Goal: Task Accomplishment & Management: Complete application form

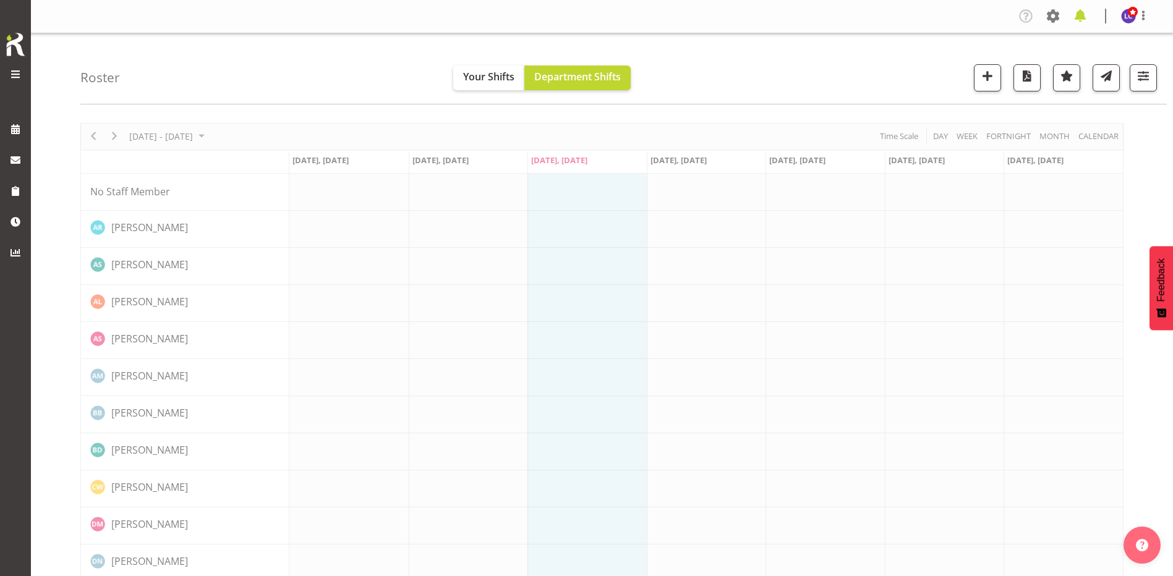
click at [1079, 7] on span at bounding box center [1080, 16] width 20 height 20
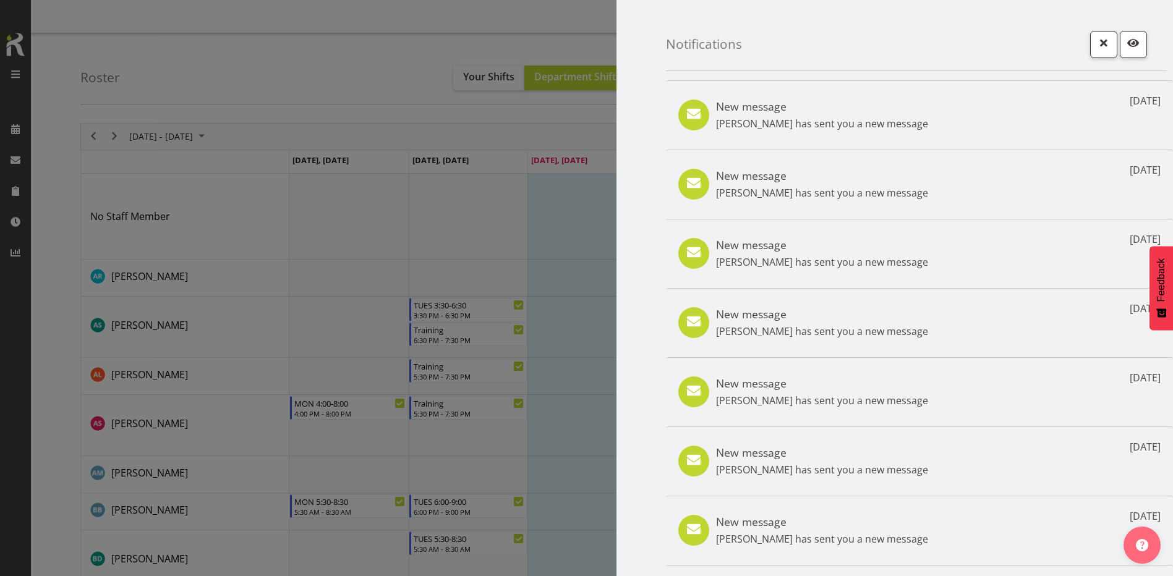
click at [410, 54] on div at bounding box center [586, 288] width 1173 height 576
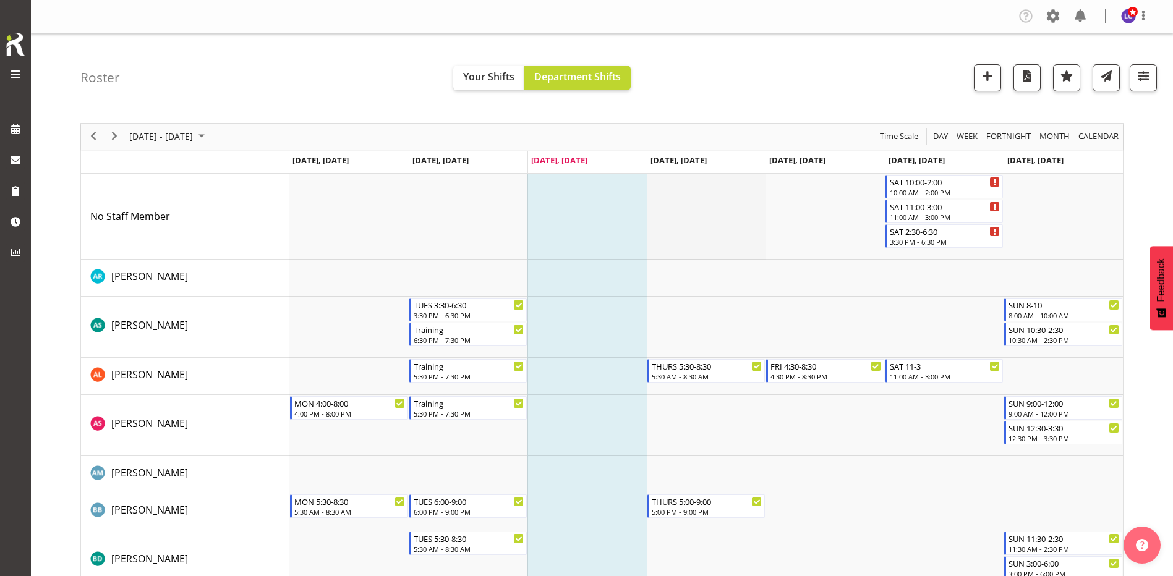
click at [665, 221] on td "Timeline Week of August 13, 2025" at bounding box center [706, 217] width 119 height 86
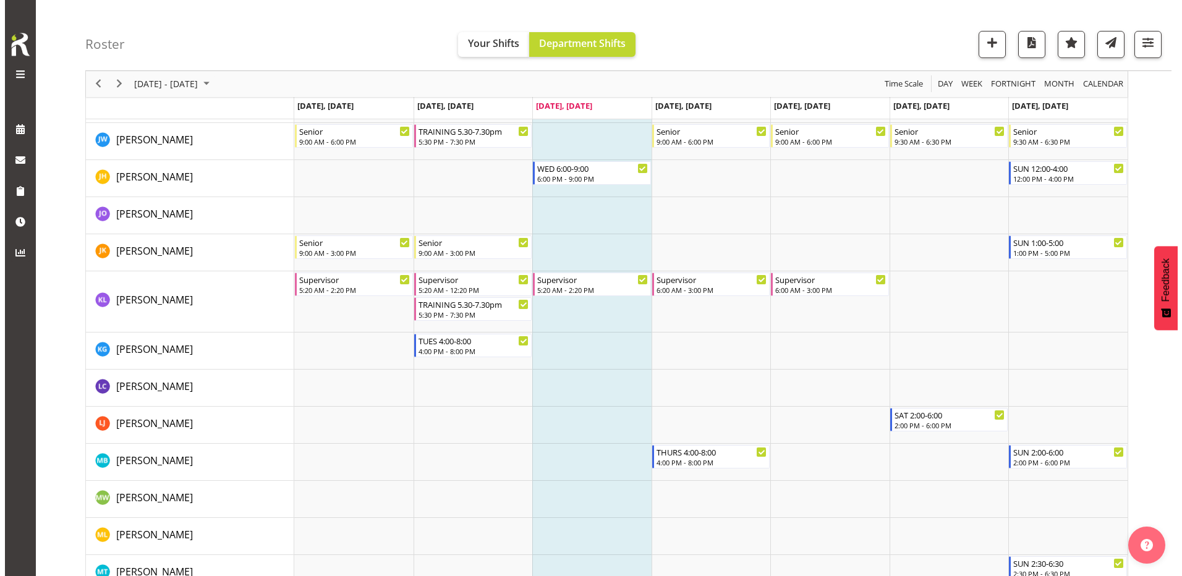
scroll to position [1339, 0]
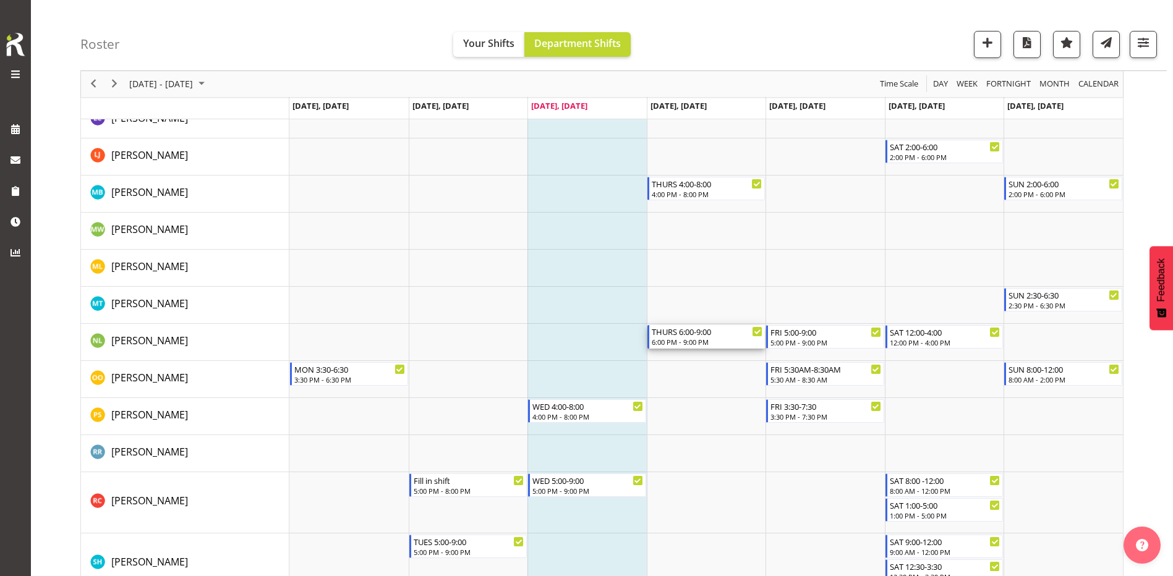
click at [695, 336] on div "THURS 6:00-9:00" at bounding box center [706, 331] width 111 height 12
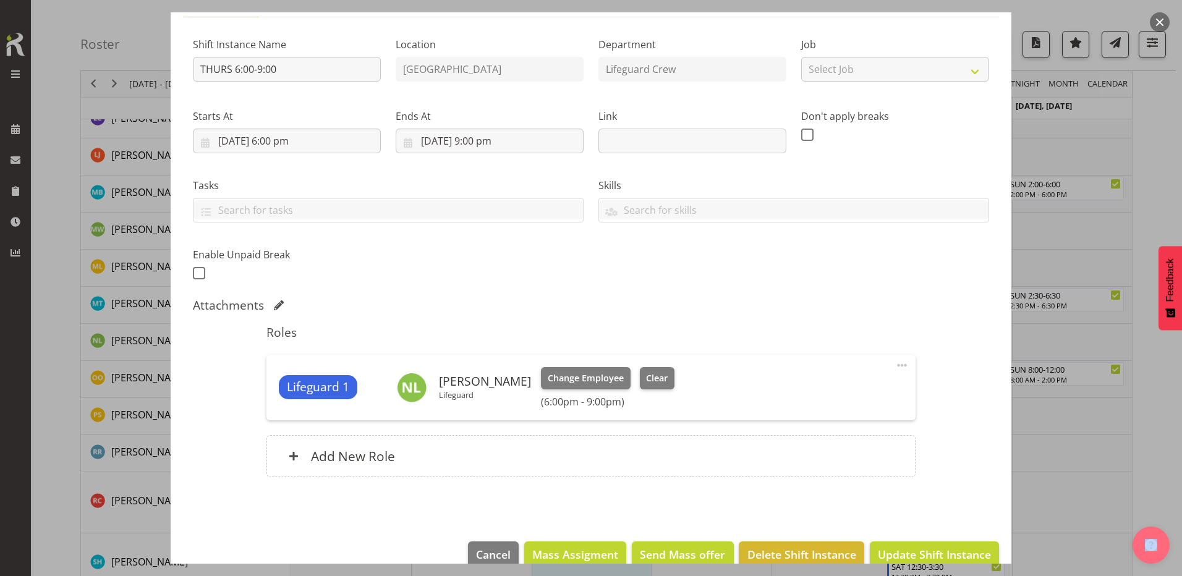
scroll to position [131, 0]
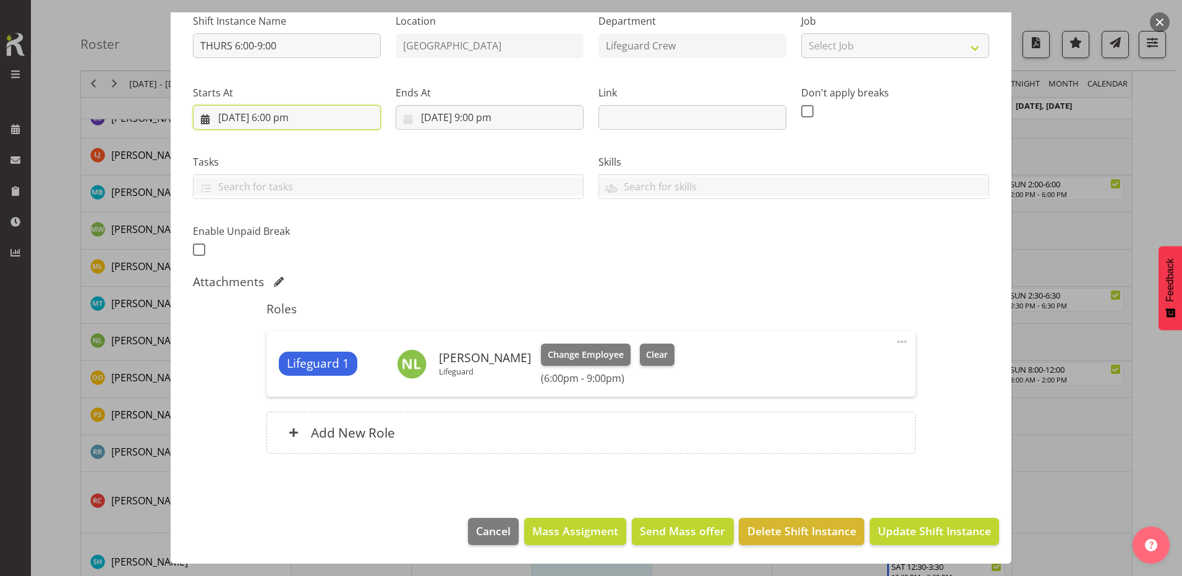
click at [313, 113] on input "14/08/2025, 6:00 pm" at bounding box center [287, 117] width 188 height 25
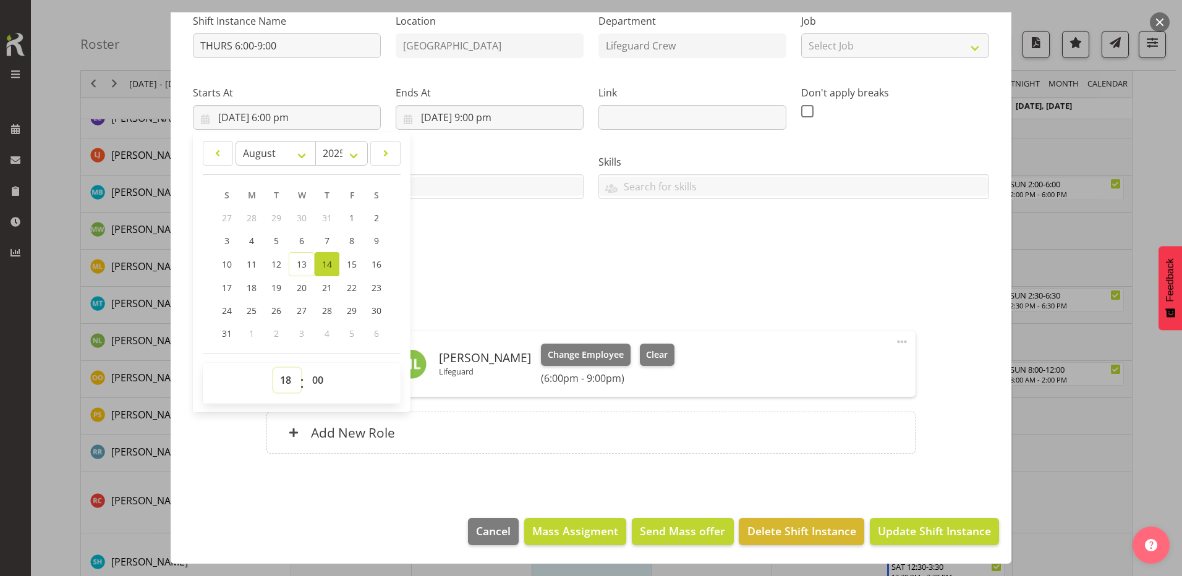
click at [287, 382] on select "00 01 02 03 04 05 06 07 08 09 10 11 12 13 14 15 16 17 18 19 20 21 22 23" at bounding box center [287, 380] width 28 height 25
select select "16"
click at [273, 368] on select "00 01 02 03 04 05 06 07 08 09 10 11 12 13 14 15 16 17 18 19 20 21 22 23" at bounding box center [287, 380] width 28 height 25
type input "14/08/2025, 4:00 pm"
click at [621, 281] on div "Attachments" at bounding box center [591, 281] width 796 height 15
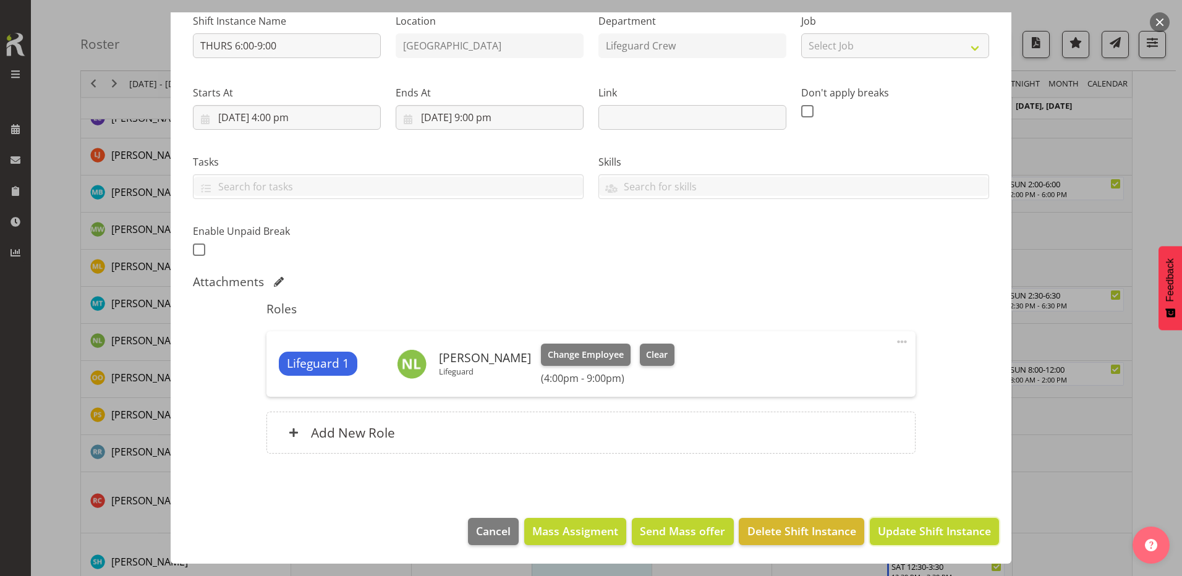
click at [894, 522] on button "Update Shift Instance" at bounding box center [934, 531] width 129 height 27
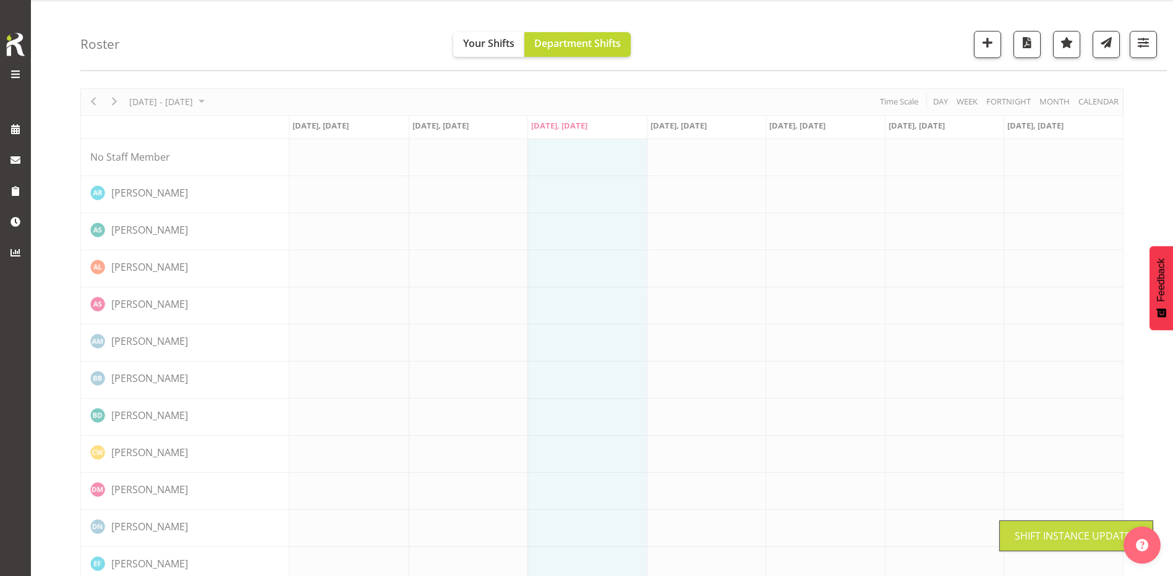
scroll to position [0, 0]
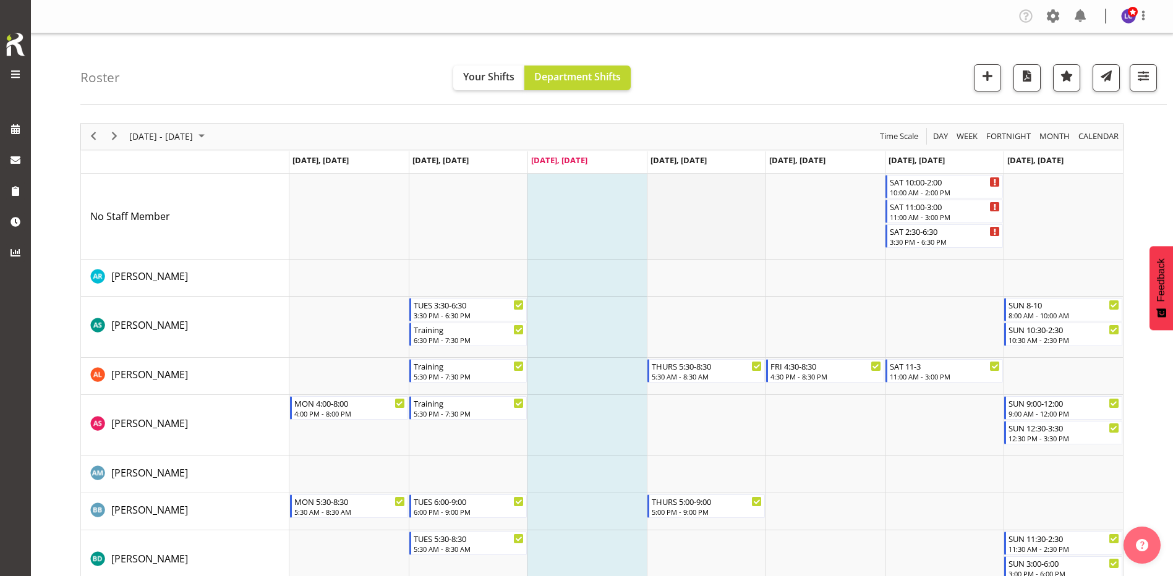
click at [712, 182] on td "Timeline Week of August 13, 2025" at bounding box center [706, 217] width 119 height 86
click at [715, 167] on td "[DATE], [DATE]" at bounding box center [706, 162] width 119 height 22
click at [937, 135] on span "Day" at bounding box center [939, 136] width 17 height 15
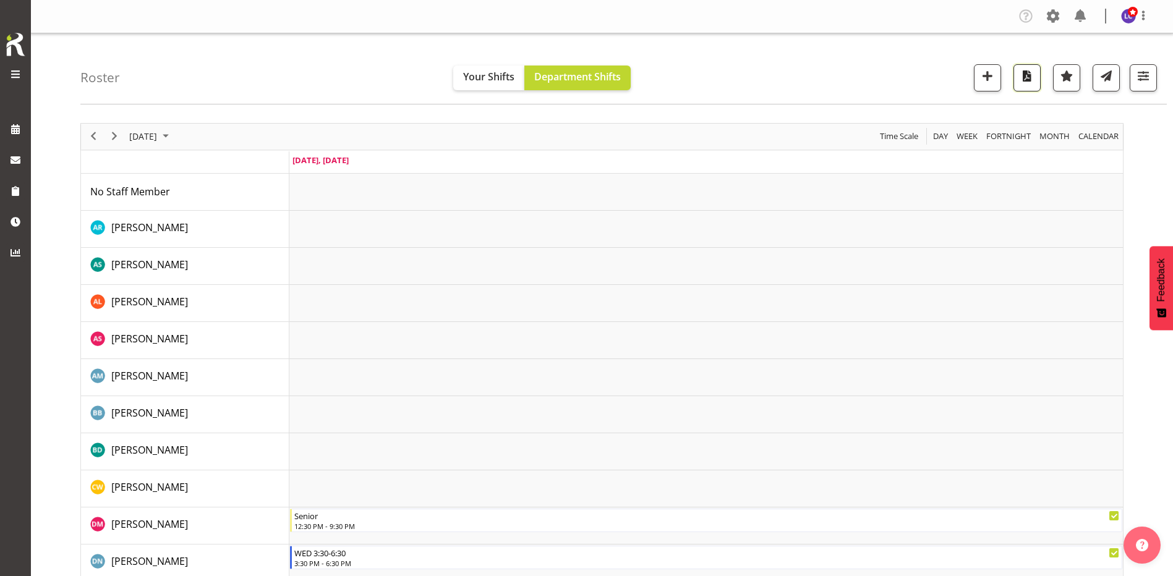
click at [1020, 83] on span "button" at bounding box center [1027, 76] width 16 height 16
drag, startPoint x: 109, startPoint y: 137, endPoint x: 153, endPoint y: 128, distance: 45.3
click at [109, 137] on span "Next" at bounding box center [114, 136] width 15 height 15
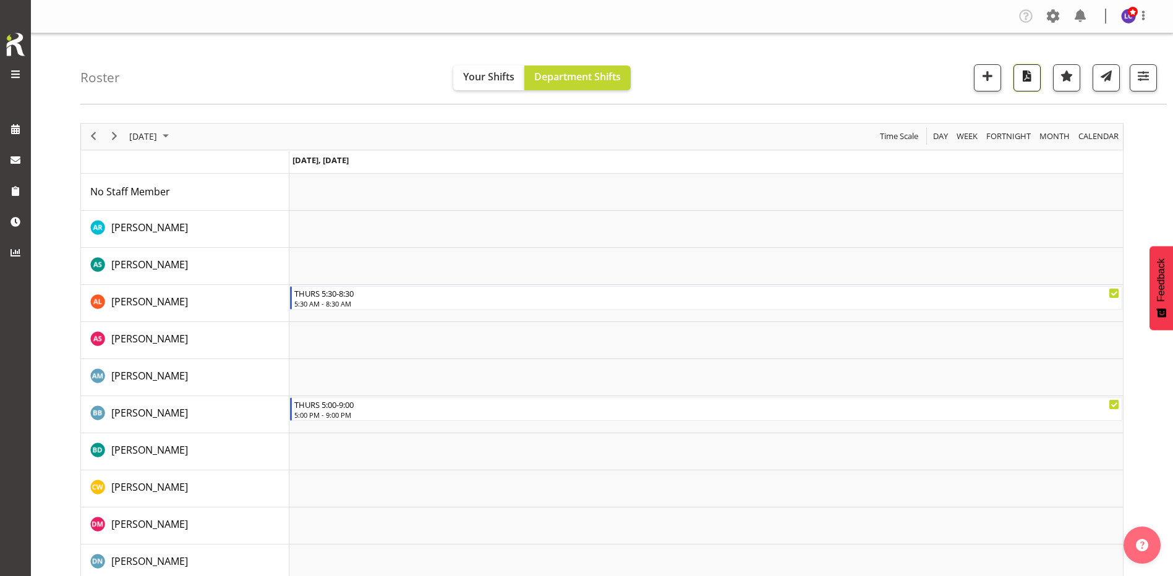
click at [1022, 79] on span "button" at bounding box center [1027, 76] width 16 height 16
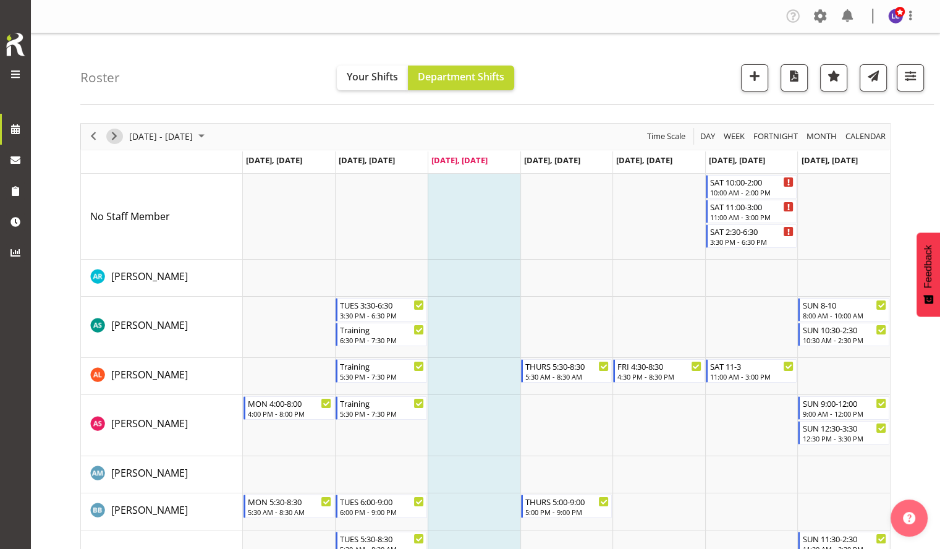
click at [117, 136] on span "Next" at bounding box center [114, 136] width 15 height 15
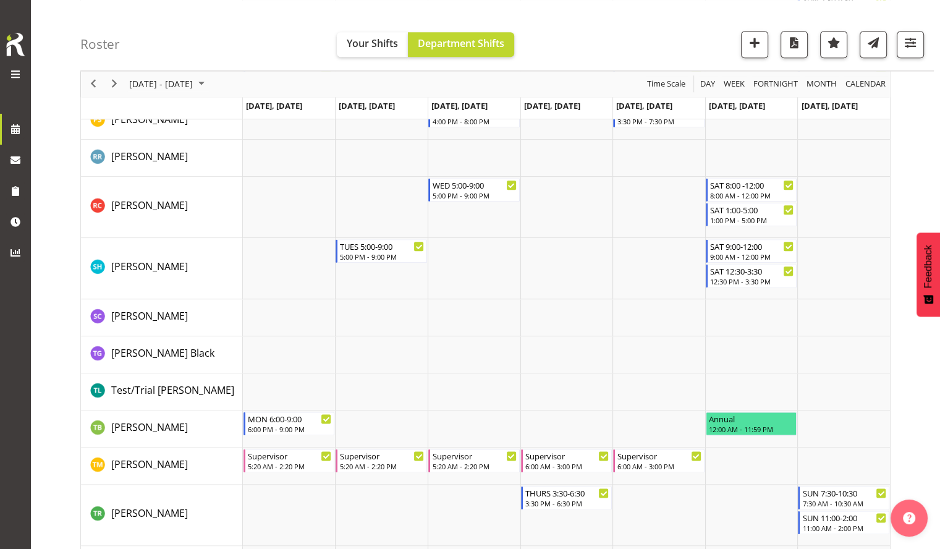
scroll to position [1472, 0]
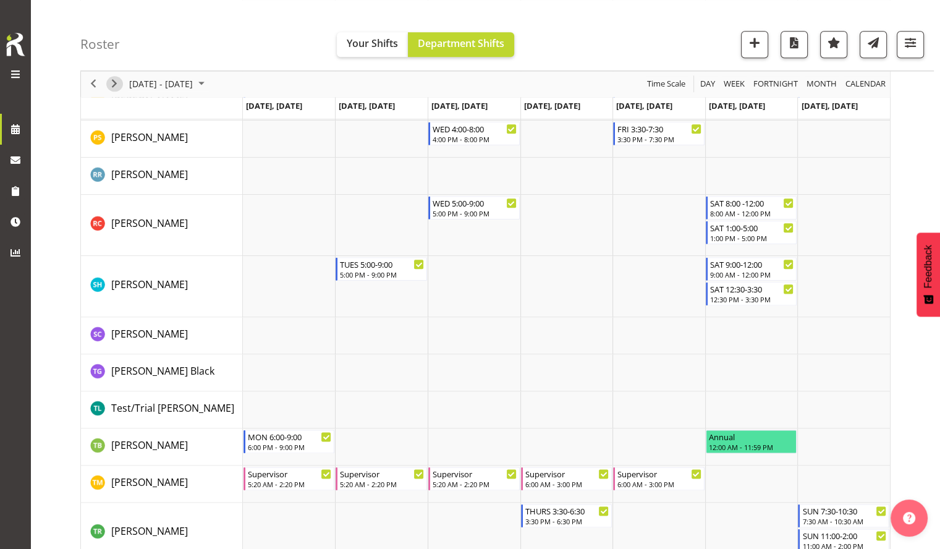
click at [112, 87] on span "Next" at bounding box center [114, 84] width 15 height 15
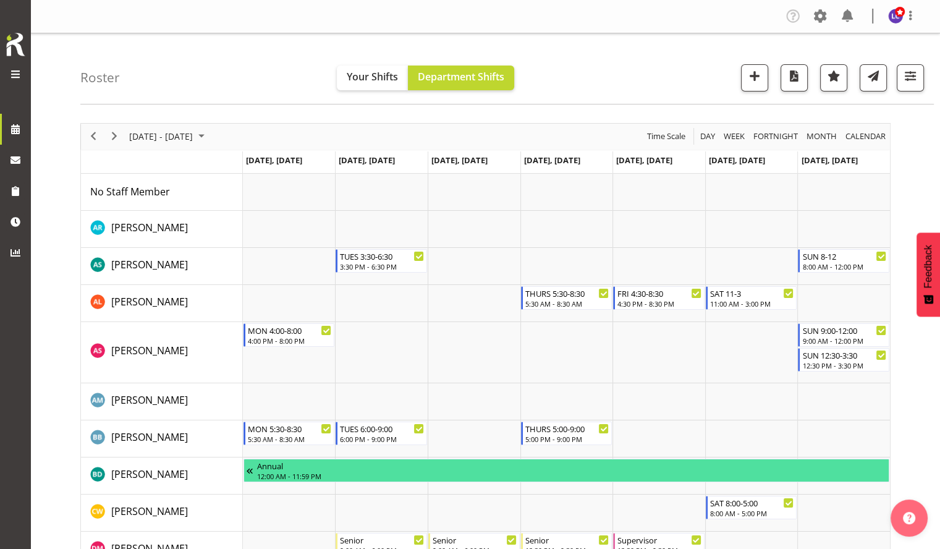
scroll to position [268, 0]
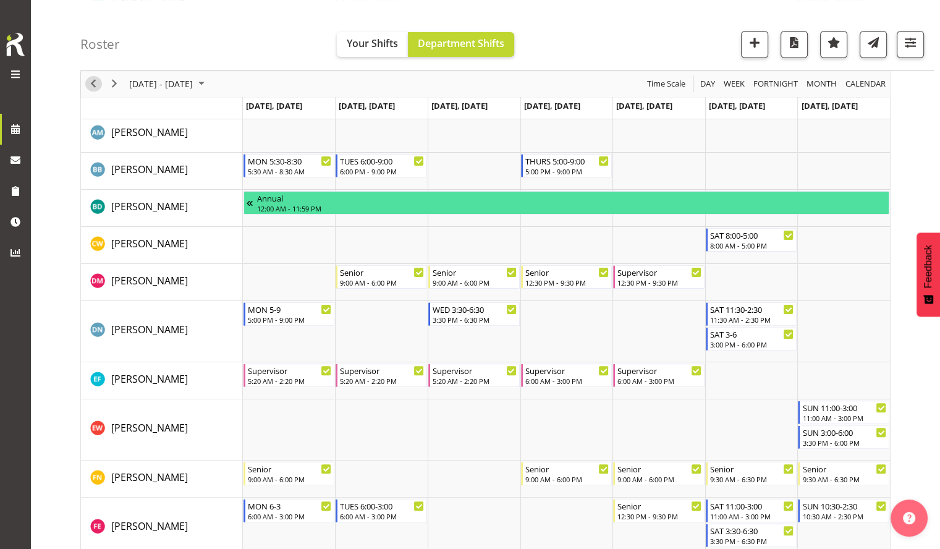
click at [100, 82] on span "Previous" at bounding box center [93, 84] width 15 height 15
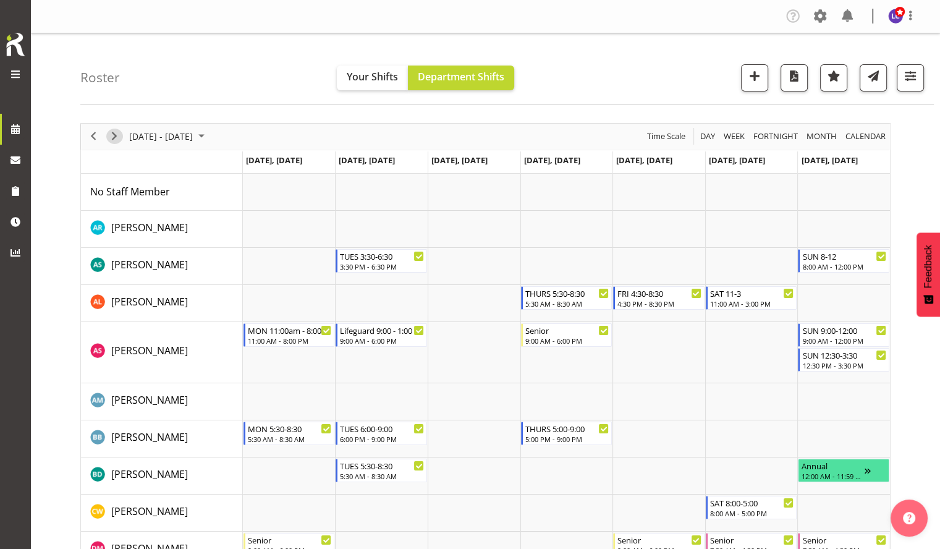
click at [118, 135] on span "Next" at bounding box center [114, 136] width 15 height 15
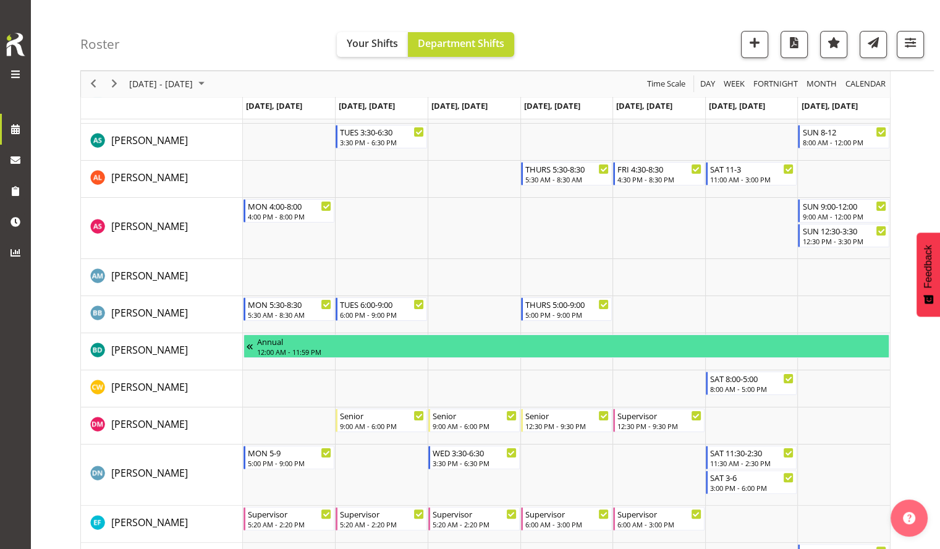
scroll to position [112, 0]
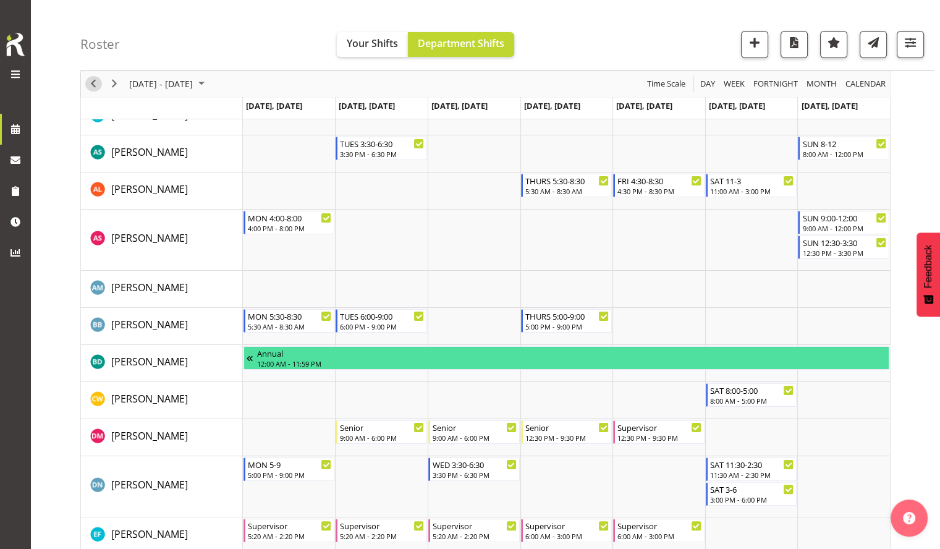
click at [99, 89] on span "Previous" at bounding box center [93, 84] width 15 height 15
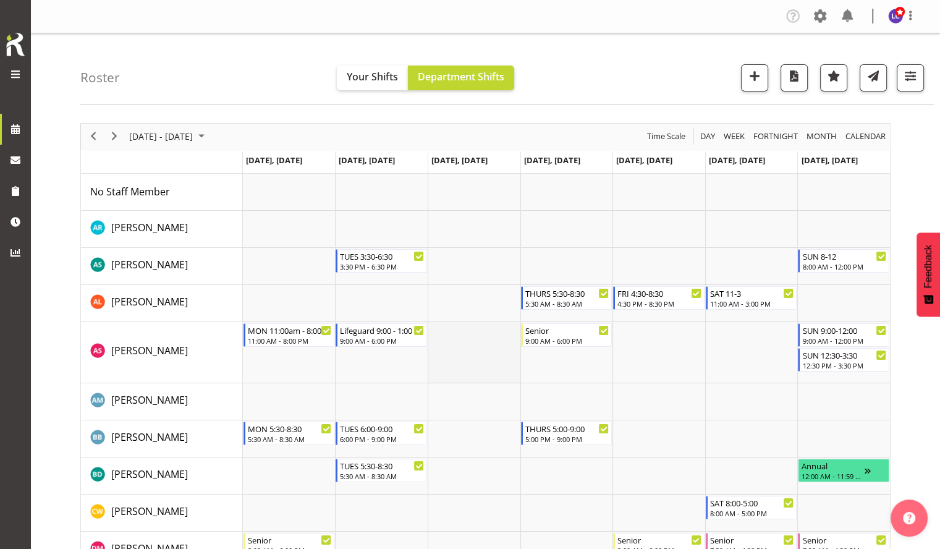
click at [448, 343] on td "Timeline Week of August 20, 2025" at bounding box center [474, 352] width 93 height 61
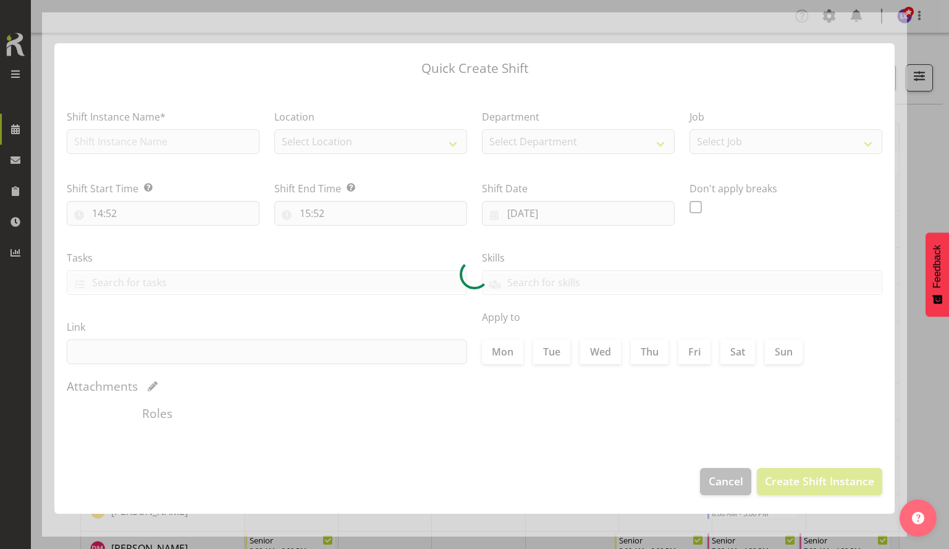
click at [448, 343] on div at bounding box center [474, 274] width 865 height 524
type input "[DATE]"
checkbox input "true"
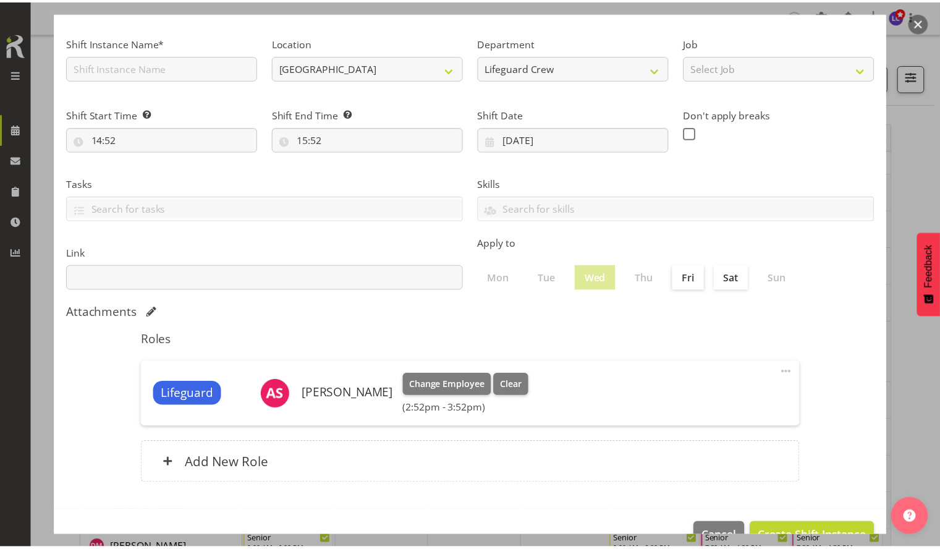
scroll to position [106, 0]
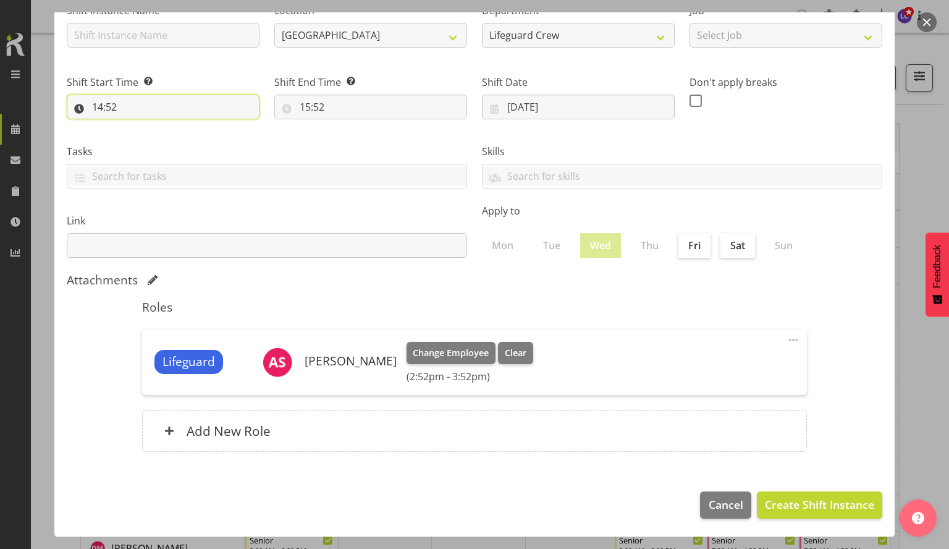
click at [147, 101] on input "14:52" at bounding box center [163, 107] width 193 height 25
click at [147, 145] on select "00 01 02 03 04 05 06 07 08 09 10 11 12 13 14 15 16 17 18 19 20 21 22 23" at bounding box center [151, 139] width 28 height 25
select select "12"
click at [137, 127] on select "00 01 02 03 04 05 06 07 08 09 10 11 12 13 14 15 16 17 18 19 20 21 22 23" at bounding box center [151, 139] width 28 height 25
type input "12:52"
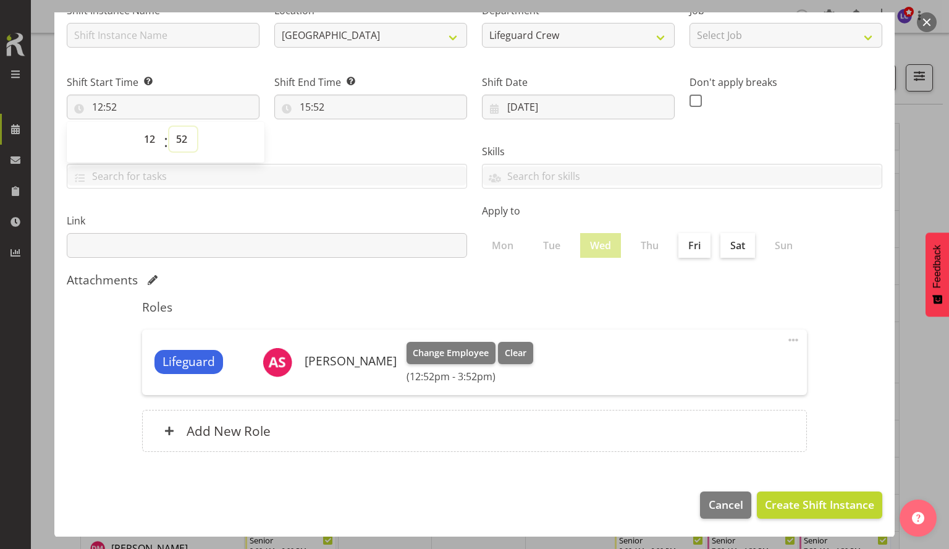
click at [183, 141] on select "00 01 02 03 04 05 06 07 08 09 10 11 12 13 14 15 16 17 18 19 20 21 22 23 24 25 2…" at bounding box center [183, 139] width 28 height 25
select select "30"
click at [169, 127] on select "00 01 02 03 04 05 06 07 08 09 10 11 12 13 14 15 16 17 18 19 20 21 22 23 24 25 2…" at bounding box center [183, 139] width 28 height 25
type input "12:30"
click at [309, 106] on input "15:52" at bounding box center [370, 107] width 193 height 25
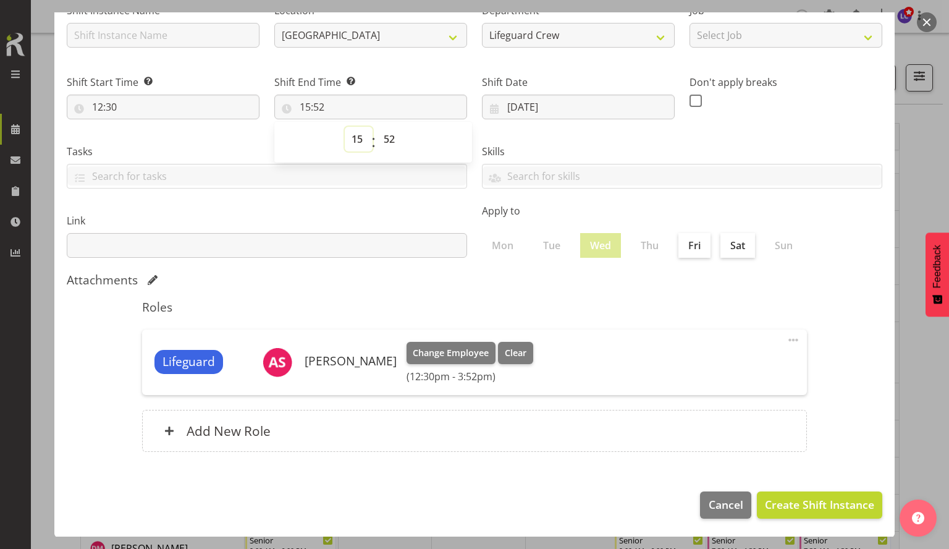
click at [352, 140] on select "00 01 02 03 04 05 06 07 08 09 10 11 12 13 14 15 16 17 18 19 20 21 22 23" at bounding box center [359, 139] width 28 height 25
select select "22"
click at [345, 127] on select "00 01 02 03 04 05 06 07 08 09 10 11 12 13 14 15 16 17 18 19 20 21 22 23" at bounding box center [359, 139] width 28 height 25
type input "22:52"
click at [371, 140] on span ":" at bounding box center [373, 142] width 4 height 31
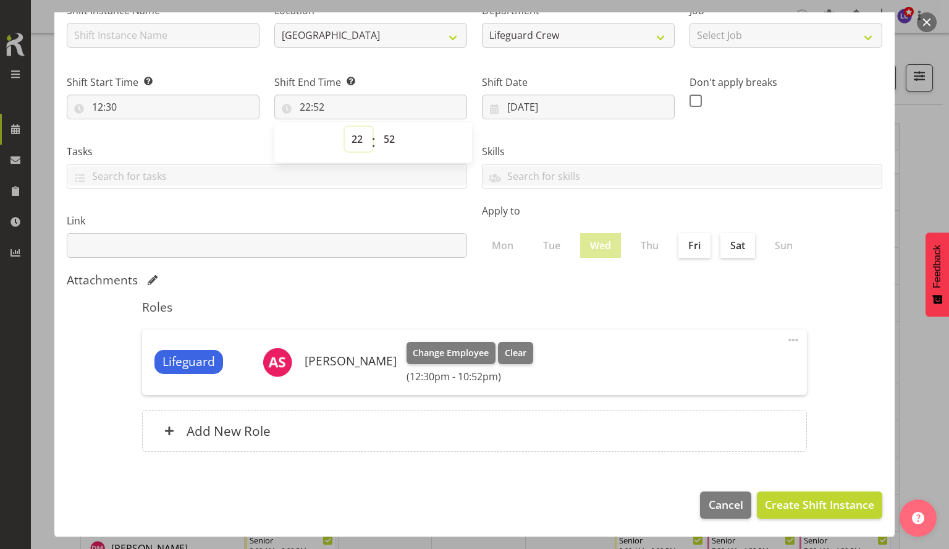
click at [358, 143] on select "00 01 02 03 04 05 06 07 08 09 10 11 12 13 14 15 16 17 18 19 20 21 22 23" at bounding box center [359, 139] width 28 height 25
select select "20"
click at [345, 127] on select "00 01 02 03 04 05 06 07 08 09 10 11 12 13 14 15 16 17 18 19 20 21 22 23" at bounding box center [359, 139] width 28 height 25
type input "20:52"
click at [362, 141] on select "00 01 02 03 04 05 06 07 08 09 10 11 12 13 14 15 16 17 18 19 20 21 22 23" at bounding box center [359, 139] width 28 height 25
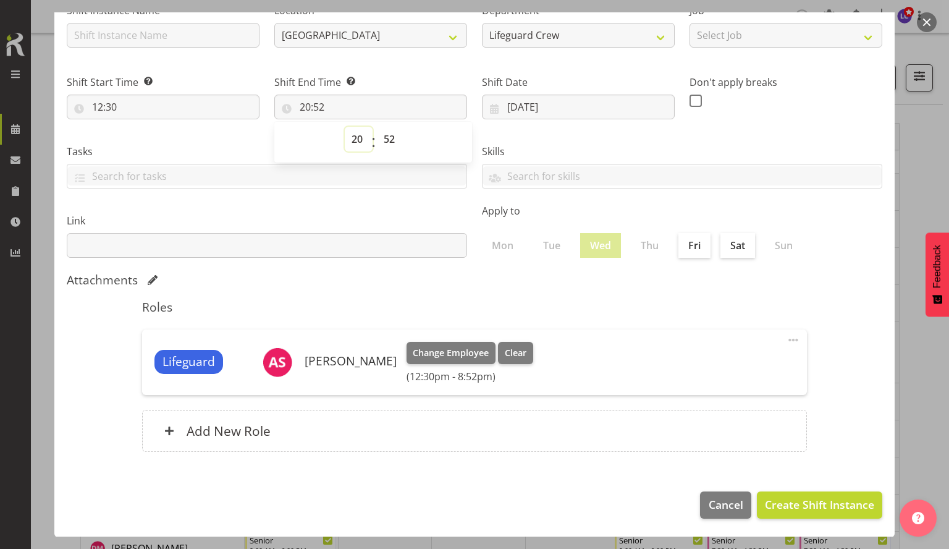
select select "21"
click at [345, 127] on select "00 01 02 03 04 05 06 07 08 09 10 11 12 13 14 15 16 17 18 19 20 21 22 23" at bounding box center [359, 139] width 28 height 25
type input "21:52"
click at [386, 135] on select "00 01 02 03 04 05 06 07 08 09 10 11 12 13 14 15 16 17 18 19 20 21 22 23 24 25 2…" at bounding box center [391, 139] width 28 height 25
select select "0"
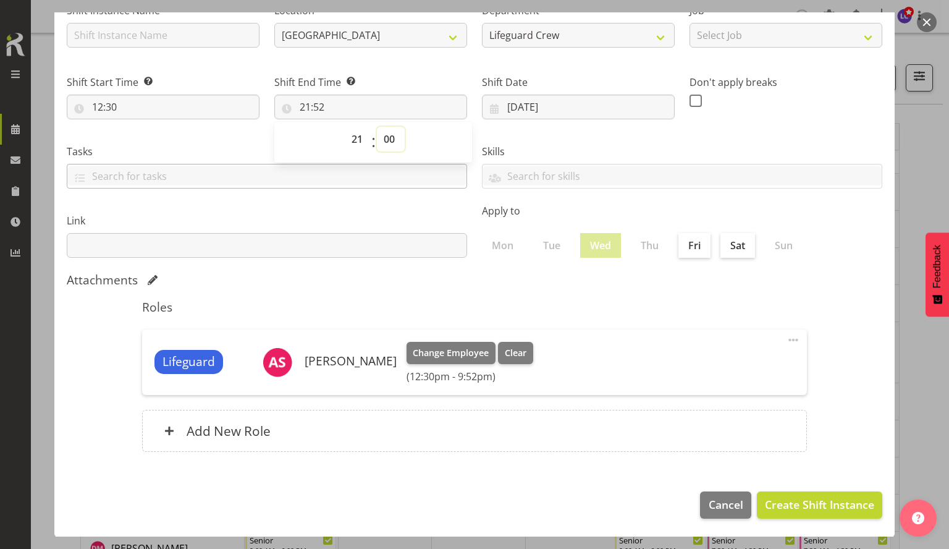
click at [377, 127] on select "00 01 02 03 04 05 06 07 08 09 10 11 12 13 14 15 16 17 18 19 20 21 22 23 24 25 2…" at bounding box center [391, 139] width 28 height 25
type input "21:00"
click at [400, 148] on select "00 01 02 03 04 05 06 07 08 09 10 11 12 13 14 15 16 17 18 19 20 21 22 23 24 25 2…" at bounding box center [391, 139] width 28 height 25
select select "30"
click at [377, 127] on select "00 01 02 03 04 05 06 07 08 09 10 11 12 13 14 15 16 17 18 19 20 21 22 23 24 25 2…" at bounding box center [391, 139] width 28 height 25
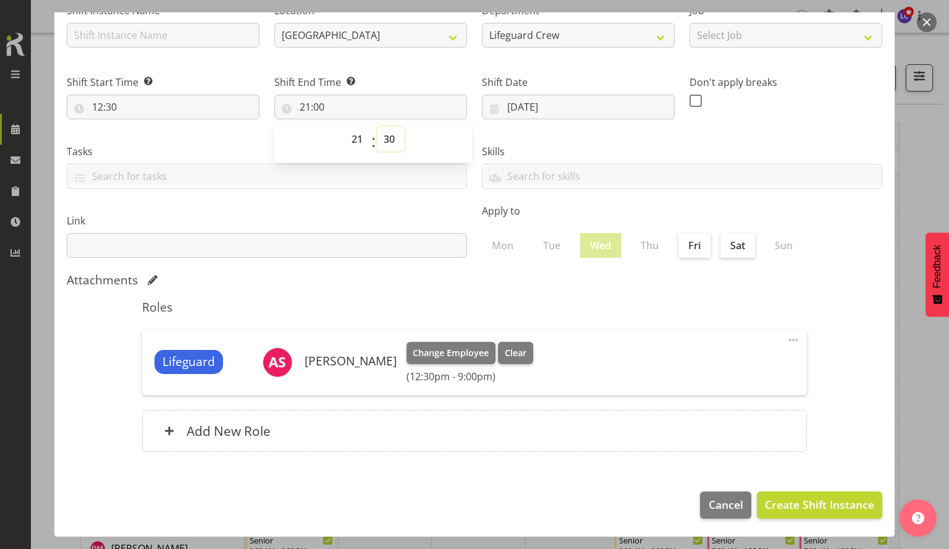
type input "21:30"
click at [577, 388] on div "Lifeguard [PERSON_NAME] Change Employee Clear (12:30pm - 9:30pm) Edit Delete" at bounding box center [474, 362] width 665 height 66
click at [745, 434] on button "Create Shift Instance" at bounding box center [819, 504] width 125 height 27
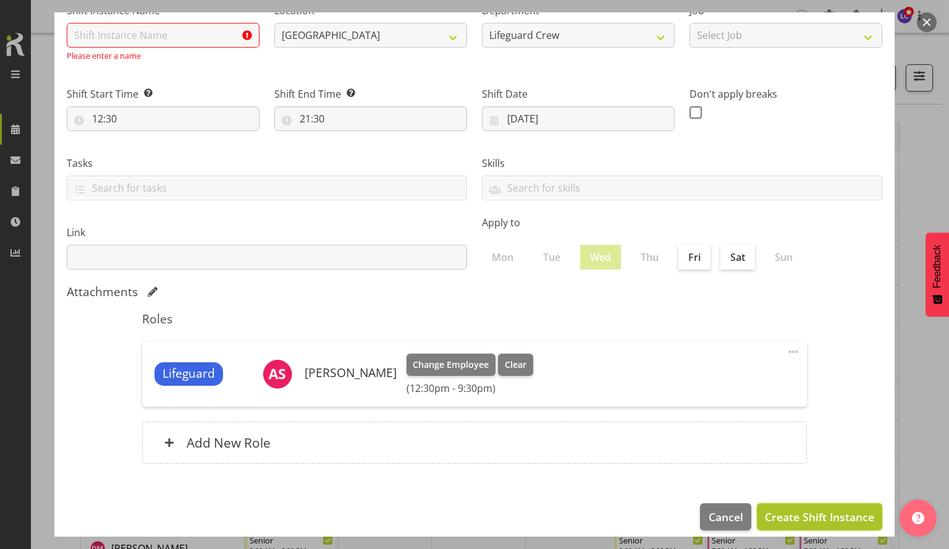
click at [745, 434] on span "Create Shift Instance" at bounding box center [819, 517] width 109 height 16
click at [143, 48] on div "Shift Instance Name* Please enter a name" at bounding box center [163, 32] width 193 height 59
click at [149, 30] on input "text" at bounding box center [163, 35] width 193 height 25
type input "Fill in shift"
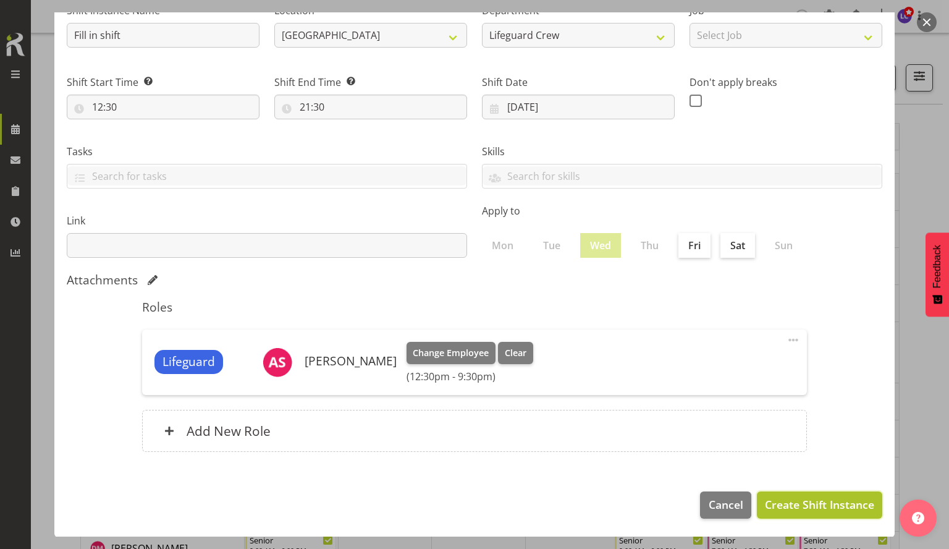
click at [745, 434] on span "Create Shift Instance" at bounding box center [819, 504] width 109 height 16
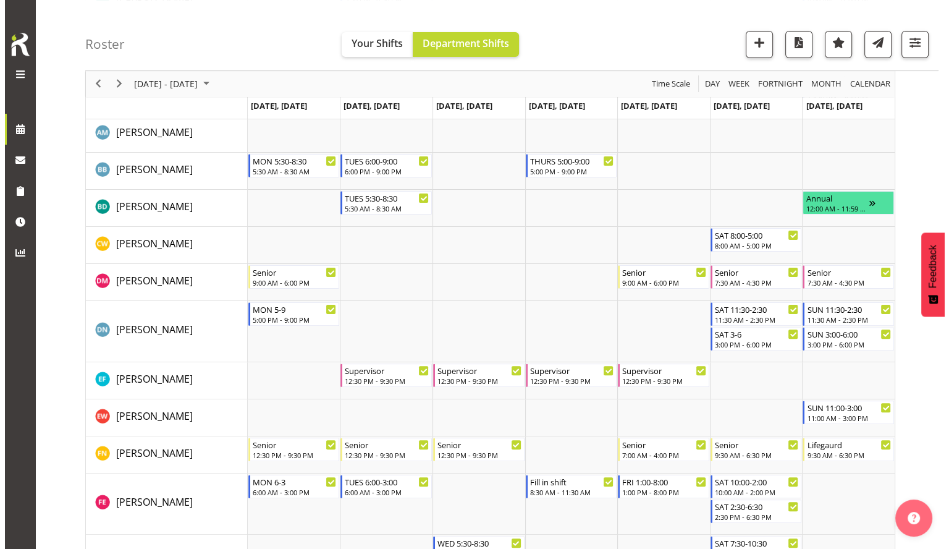
scroll to position [0, 0]
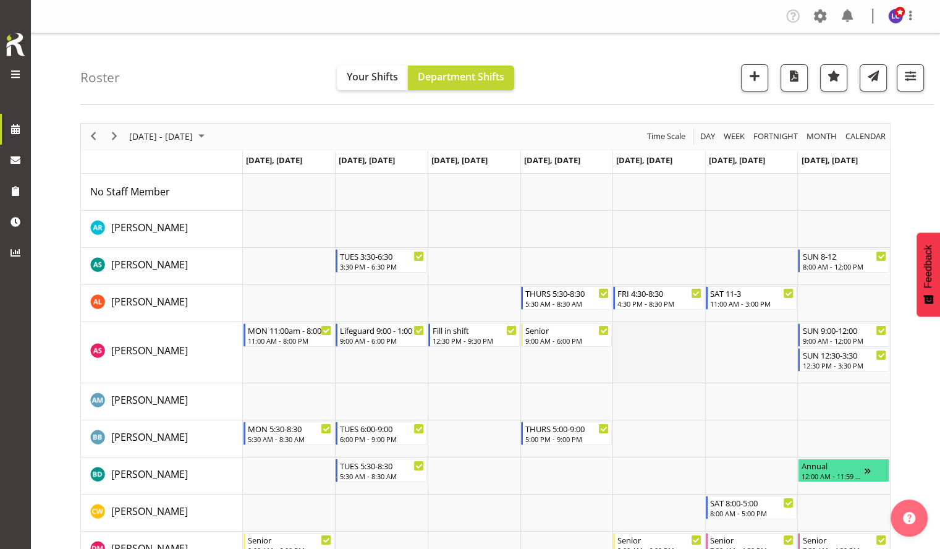
click at [647, 352] on td "Timeline Week of August 20, 2025" at bounding box center [659, 352] width 93 height 61
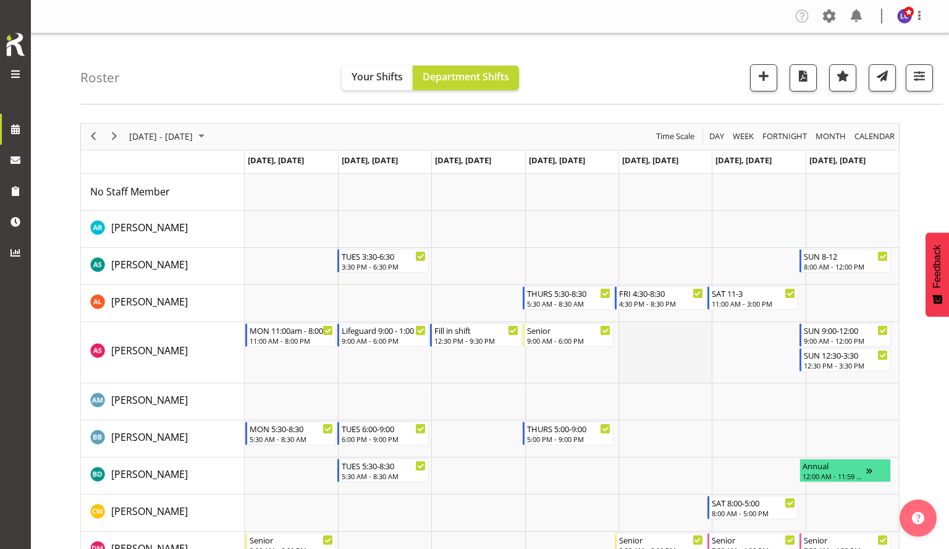
select select "14"
select select "53"
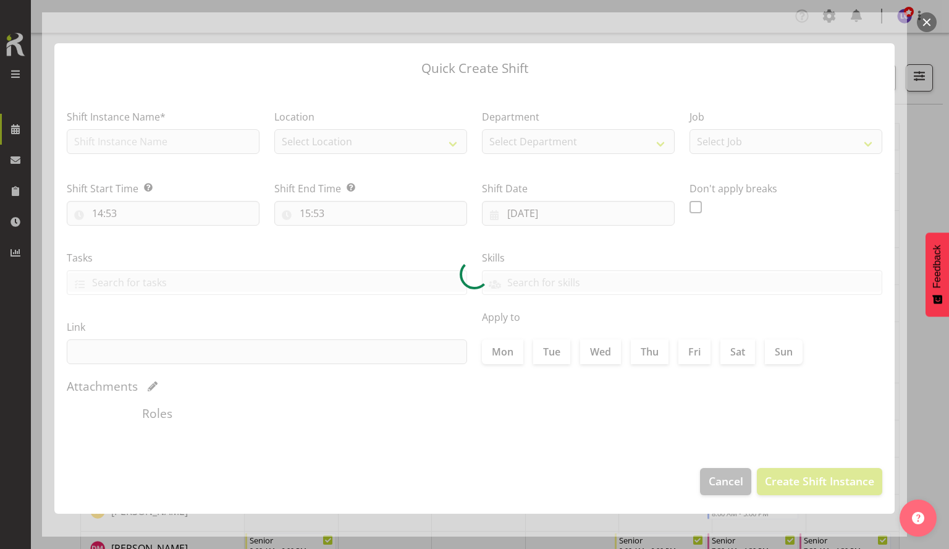
type input "[DATE]"
checkbox input "true"
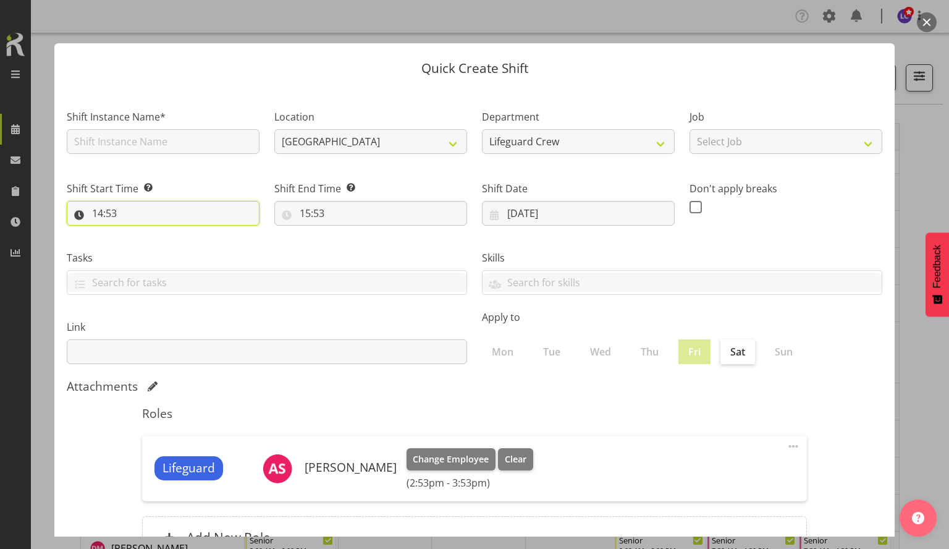
click at [106, 210] on input "14:53" at bounding box center [163, 213] width 193 height 25
click at [143, 248] on select "00 01 02 03 04 05 06 07 08 09 10 11 12 13 14 15 16 17 18 19 20 21 22 23" at bounding box center [151, 245] width 28 height 25
select select "7"
click at [137, 233] on select "00 01 02 03 04 05 06 07 08 09 10 11 12 13 14 15 16 17 18 19 20 21 22 23" at bounding box center [151, 245] width 28 height 25
type input "07:53"
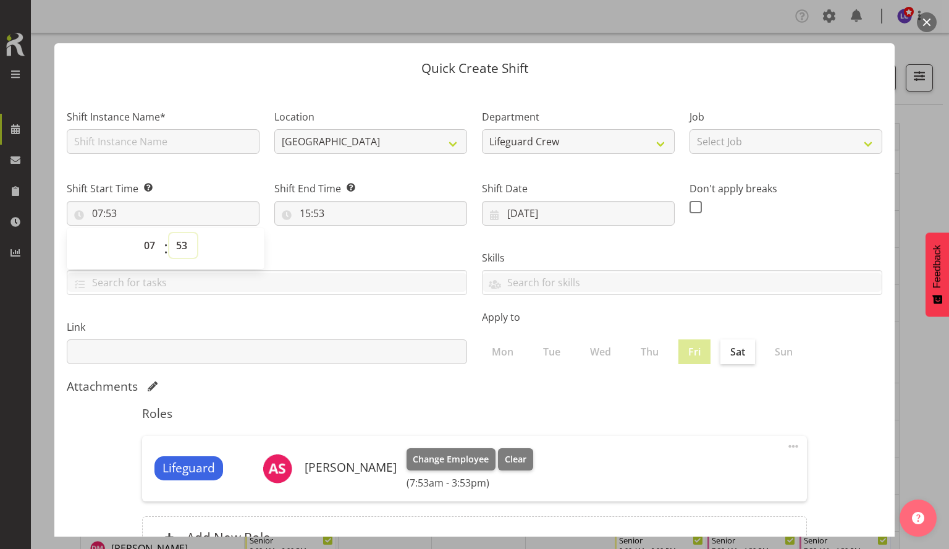
click at [190, 254] on select "00 01 02 03 04 05 06 07 08 09 10 11 12 13 14 15 16 17 18 19 20 21 22 23 24 25 2…" at bounding box center [183, 245] width 28 height 25
select select "0"
click at [169, 233] on select "00 01 02 03 04 05 06 07 08 09 10 11 12 13 14 15 16 17 18 19 20 21 22 23 24 25 2…" at bounding box center [183, 245] width 28 height 25
type input "07:00"
click at [316, 205] on input "15:53" at bounding box center [370, 213] width 193 height 25
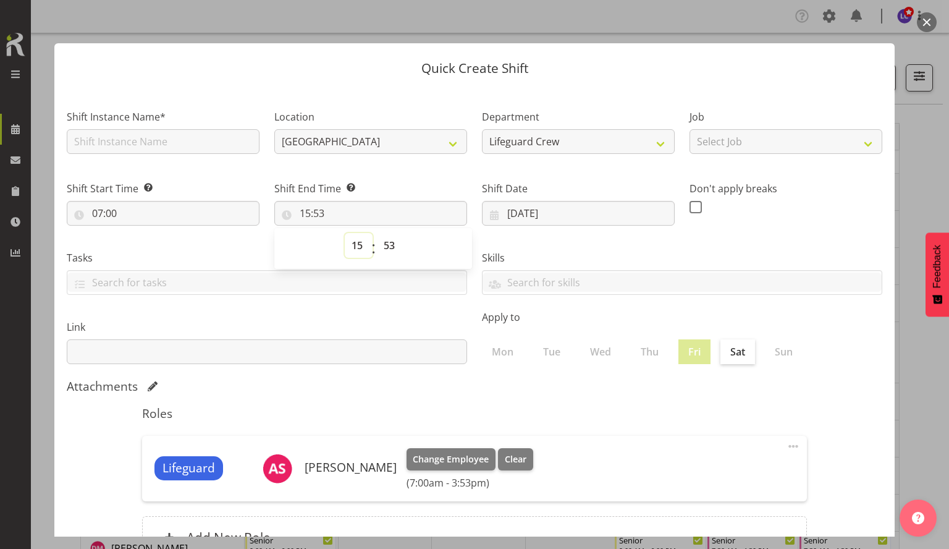
click at [360, 248] on select "00 01 02 03 04 05 06 07 08 09 10 11 12 13 14 15 16 17 18 19 20 21 22 23" at bounding box center [359, 245] width 28 height 25
select select "16"
click at [345, 233] on select "00 01 02 03 04 05 06 07 08 09 10 11 12 13 14 15 16 17 18 19 20 21 22 23" at bounding box center [359, 245] width 28 height 25
type input "16:53"
click at [388, 242] on select "00 01 02 03 04 05 06 07 08 09 10 11 12 13 14 15 16 17 18 19 20 21 22 23 24 25 2…" at bounding box center [391, 245] width 28 height 25
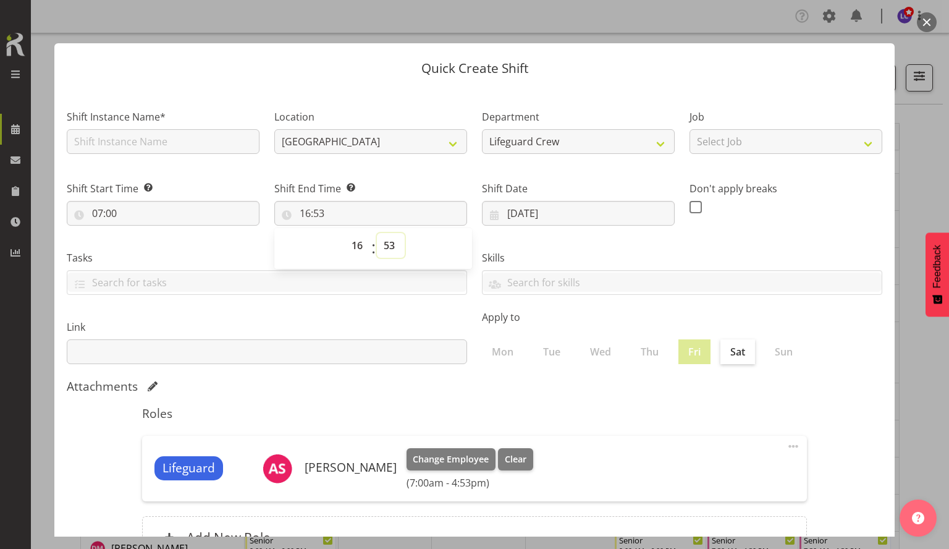
select select "0"
click at [377, 233] on select "00 01 02 03 04 05 06 07 08 09 10 11 12 13 14 15 16 17 18 19 20 21 22 23 24 25 2…" at bounding box center [391, 245] width 28 height 25
type input "16:00"
click at [577, 422] on div "Roles Lifeguard [PERSON_NAME] Change Employee Clear (7:00am - 4:00pm) Edit Dele…" at bounding box center [475, 486] width 680 height 174
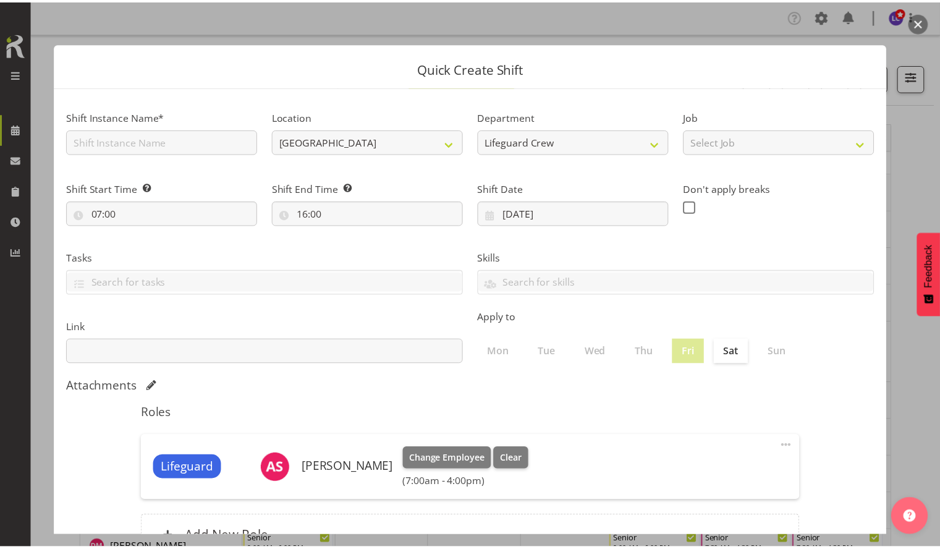
scroll to position [106, 0]
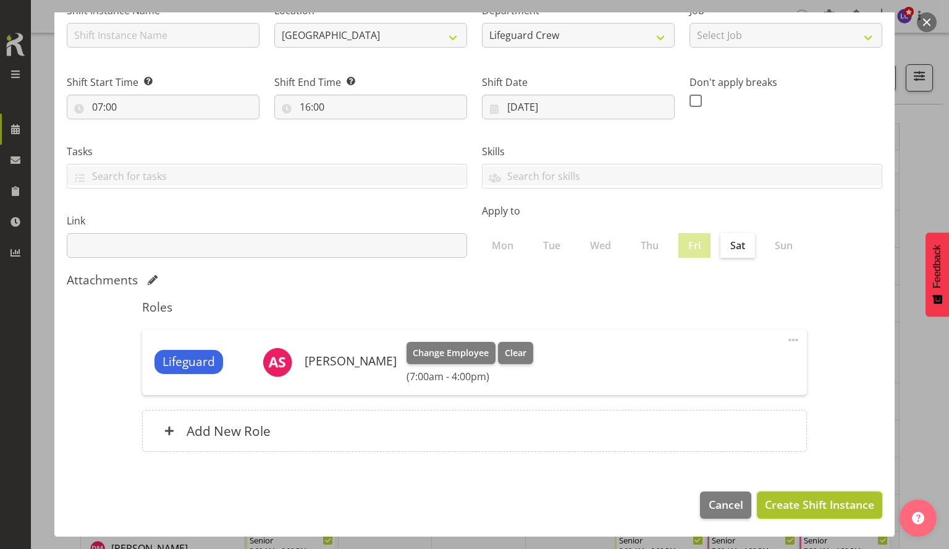
click at [745, 434] on button "Create Shift Instance" at bounding box center [819, 504] width 125 height 27
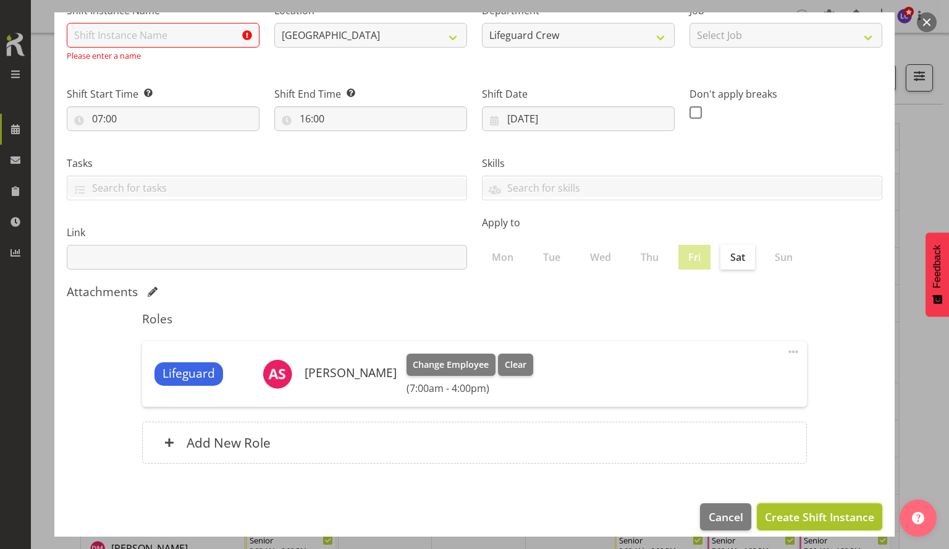
click at [745, 434] on span "Create Shift Instance" at bounding box center [819, 517] width 109 height 16
click at [184, 24] on input "text" at bounding box center [163, 35] width 193 height 25
type input "Fill in shift"
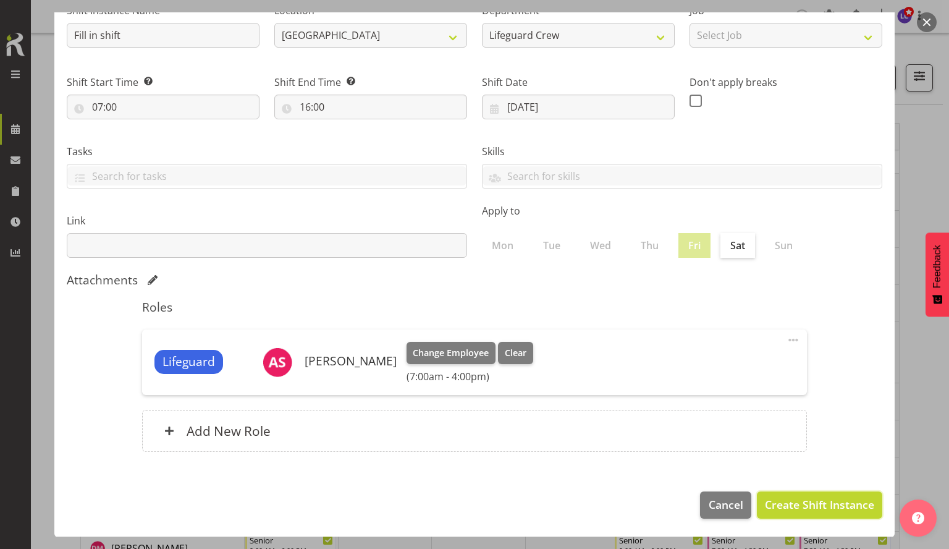
click at [745, 434] on span "Create Shift Instance" at bounding box center [819, 504] width 109 height 16
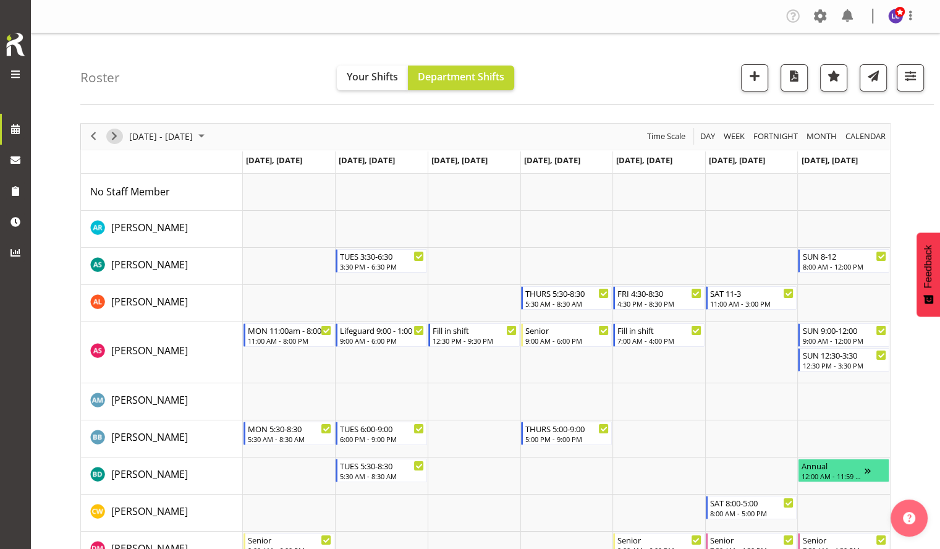
click at [121, 142] on div "next period" at bounding box center [114, 137] width 21 height 26
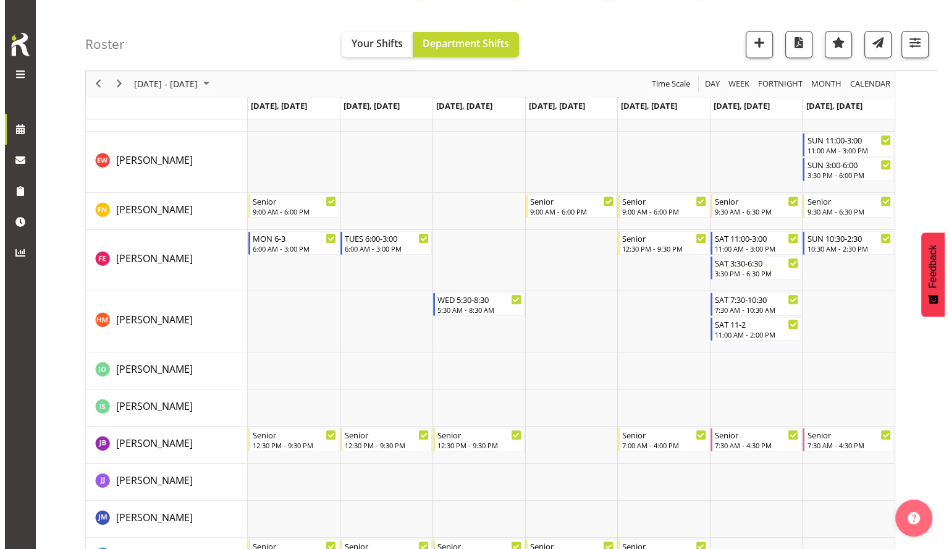
scroll to position [1339, 0]
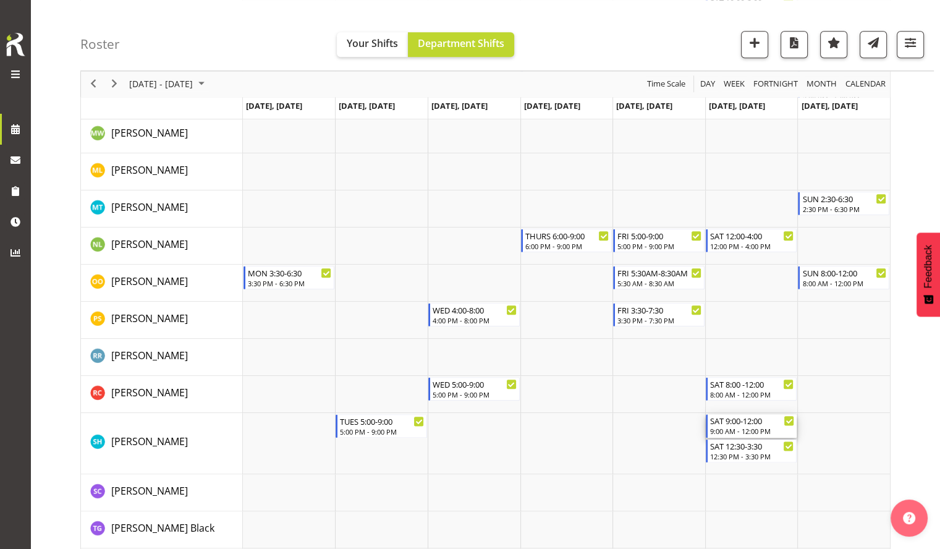
click at [741, 425] on div "SAT 9:00-12:00" at bounding box center [752, 420] width 85 height 12
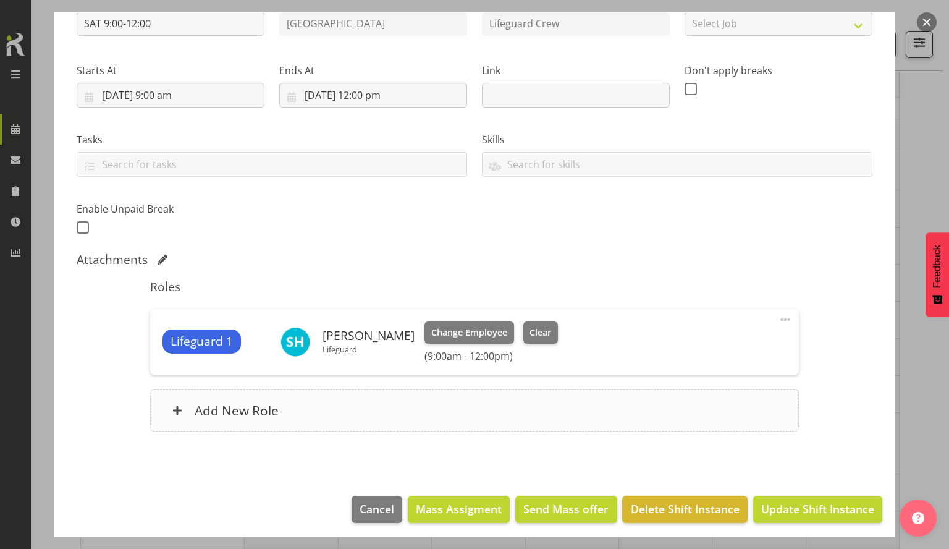
scroll to position [158, 0]
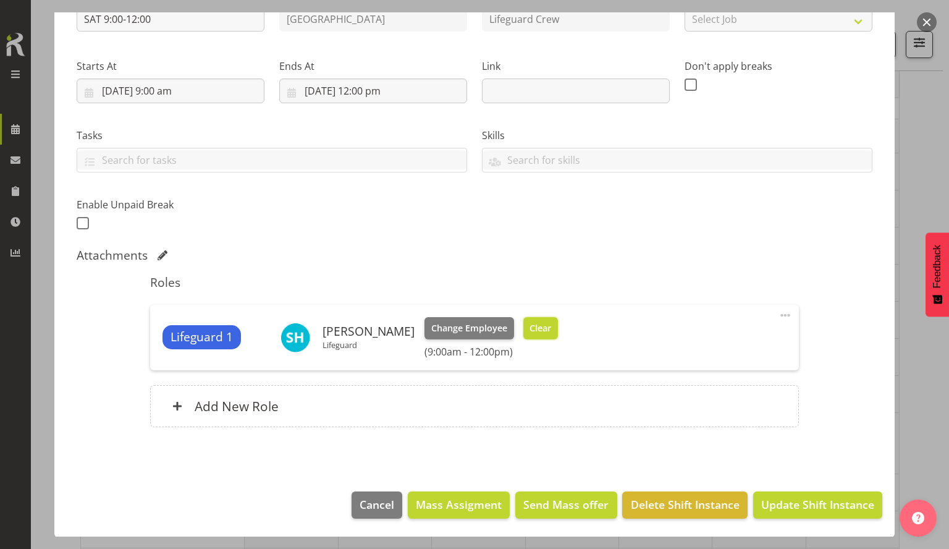
click at [546, 334] on span "Clear" at bounding box center [541, 328] width 22 height 14
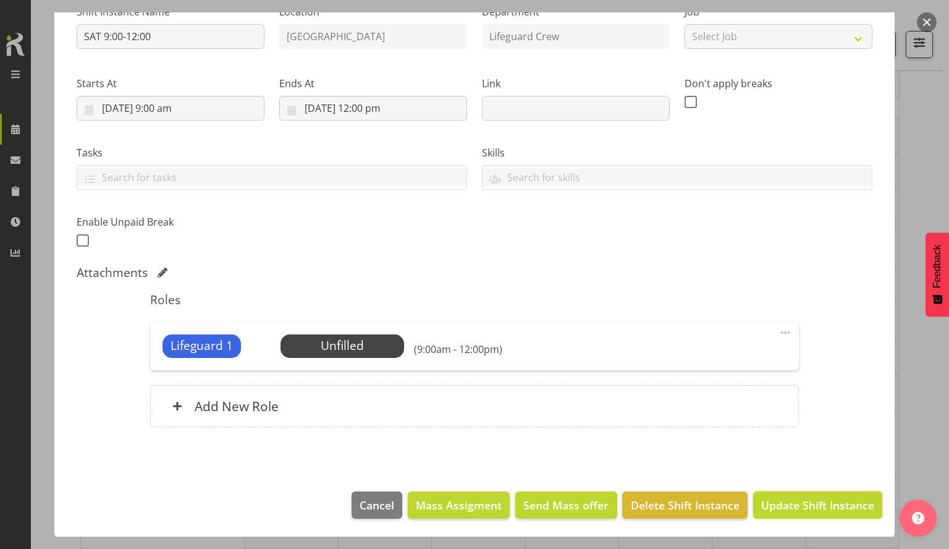
click at [745, 434] on span "Update Shift Instance" at bounding box center [817, 505] width 113 height 16
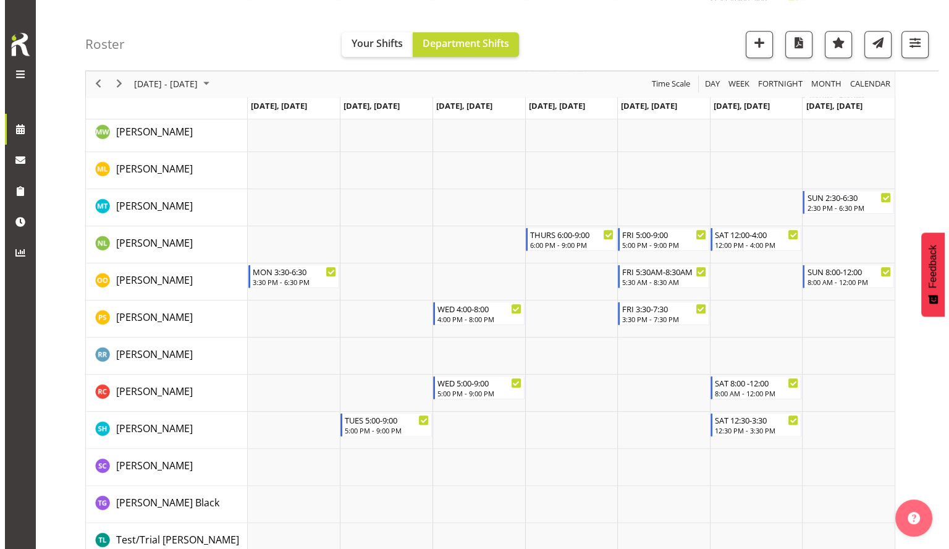
scroll to position [1508, 0]
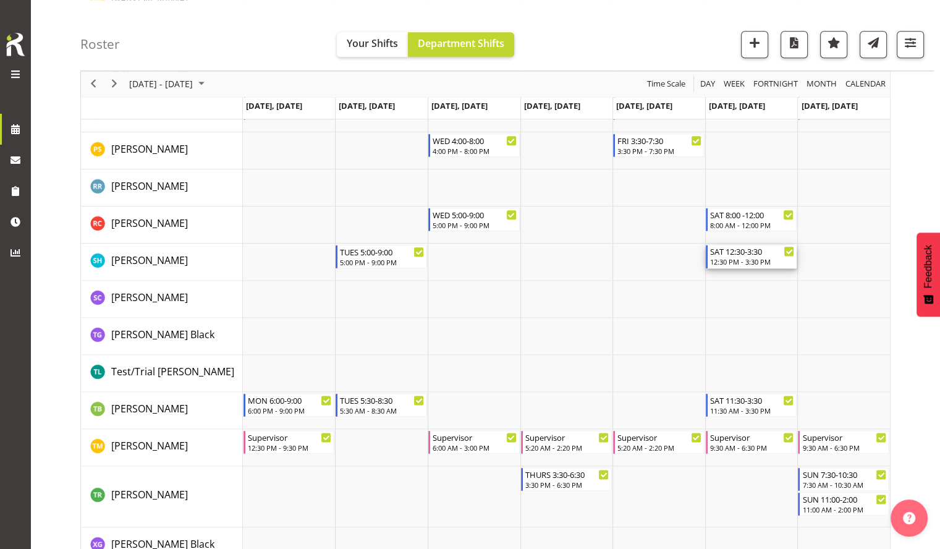
click at [730, 260] on div "12:30 PM - 3:30 PM" at bounding box center [752, 262] width 85 height 10
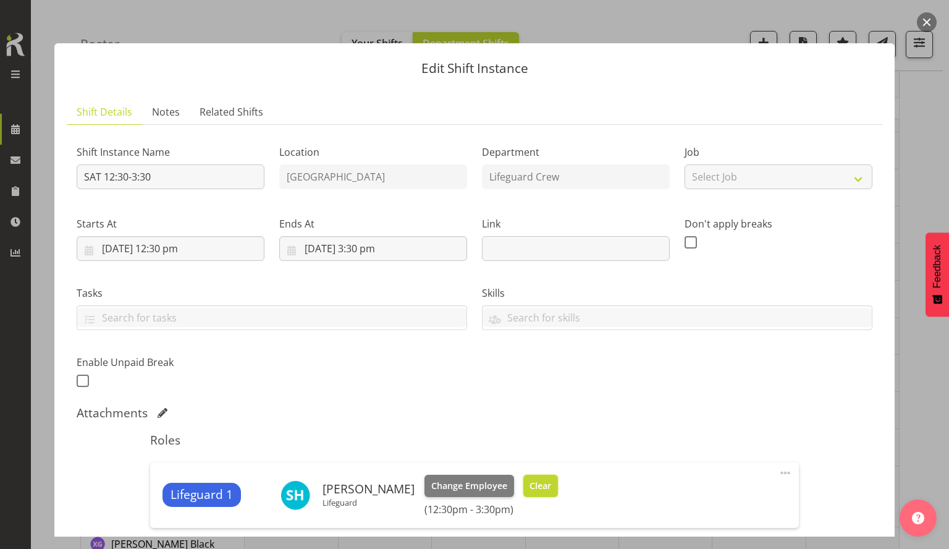
click at [541, 434] on span "Clear" at bounding box center [541, 486] width 22 height 14
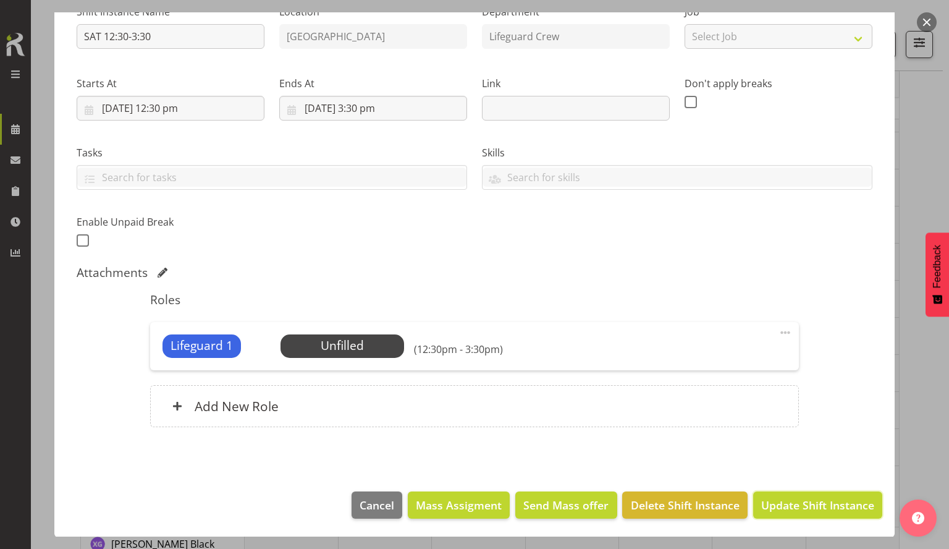
click at [745, 434] on span "Update Shift Instance" at bounding box center [817, 505] width 113 height 16
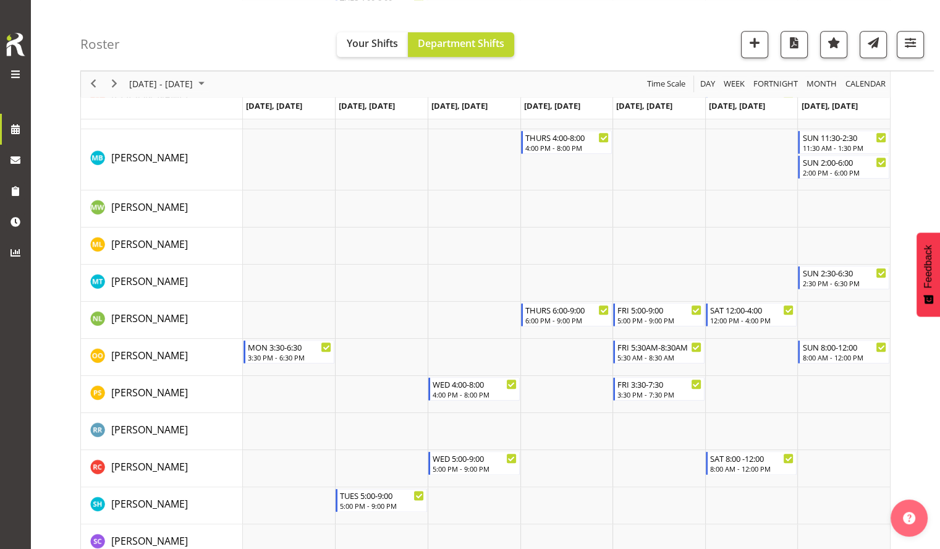
scroll to position [1557, 0]
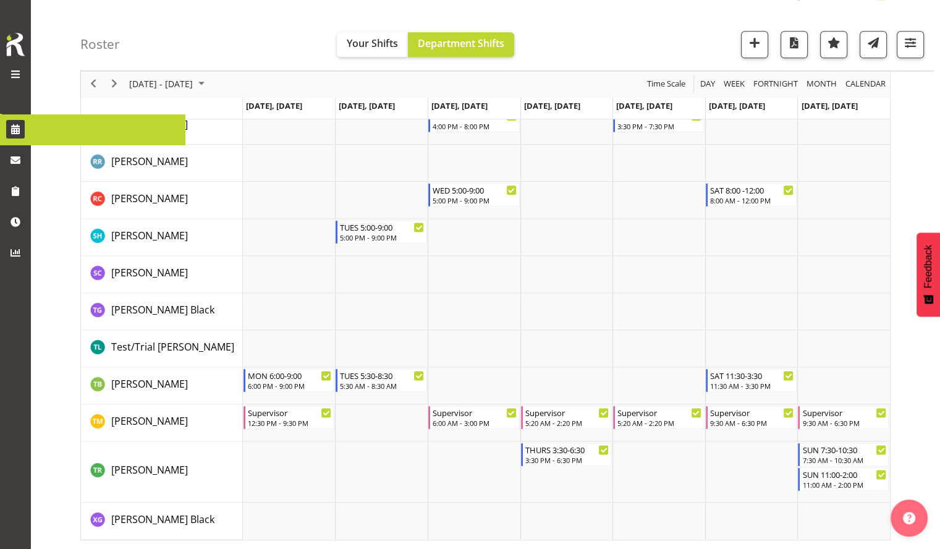
click at [90, 74] on div "previous period" at bounding box center [93, 84] width 21 height 26
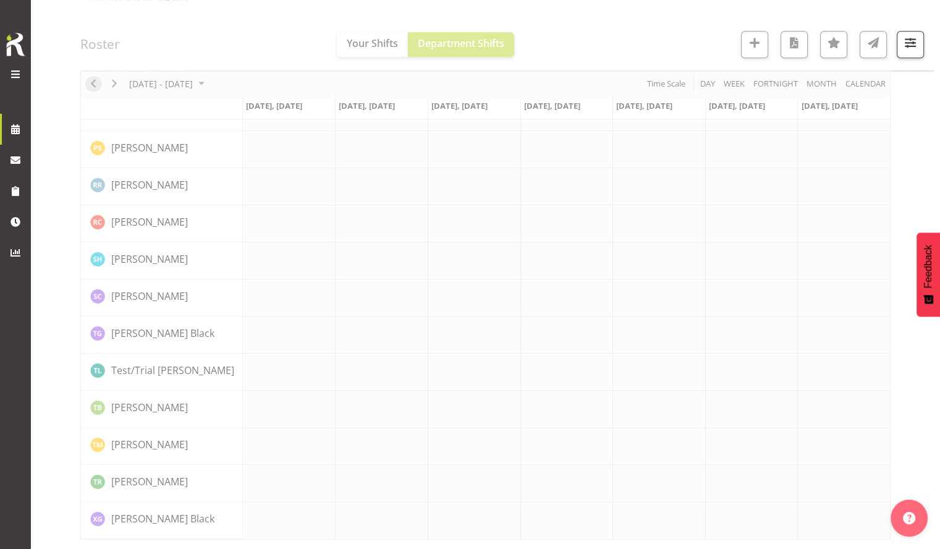
scroll to position [1340, 0]
